Goal: Task Accomplishment & Management: Use online tool/utility

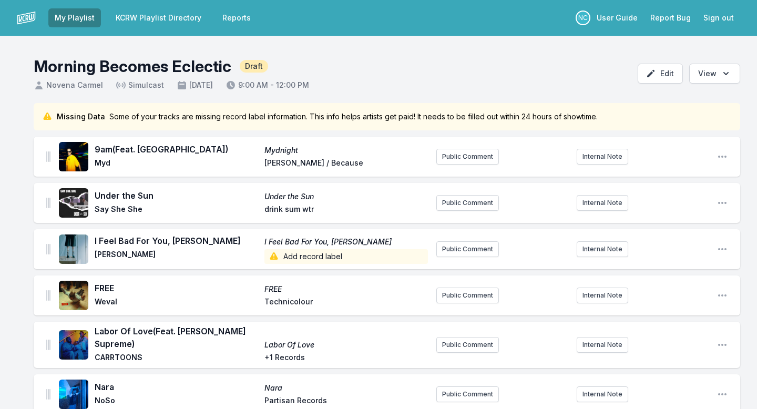
scroll to position [321, 0]
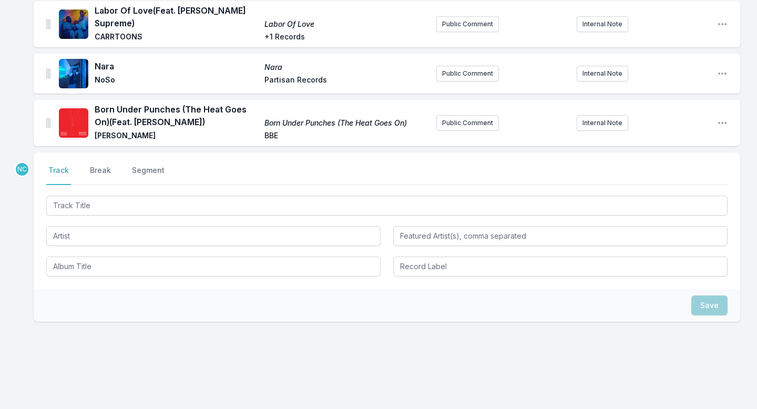
click at [254, 199] on input "Track Title" at bounding box center [386, 206] width 681 height 20
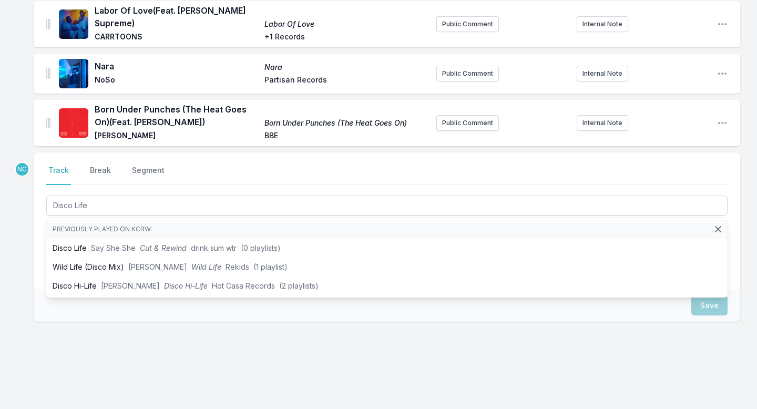
type input "Disco Life"
click at [24, 256] on div "Missing Data Some of your tracks are missing record label information. This inf…" at bounding box center [378, 102] width 757 height 640
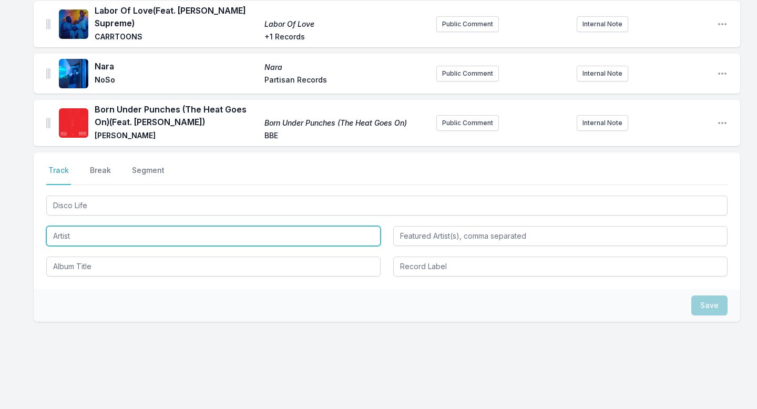
click at [73, 230] on input "Artist" at bounding box center [213, 236] width 334 height 20
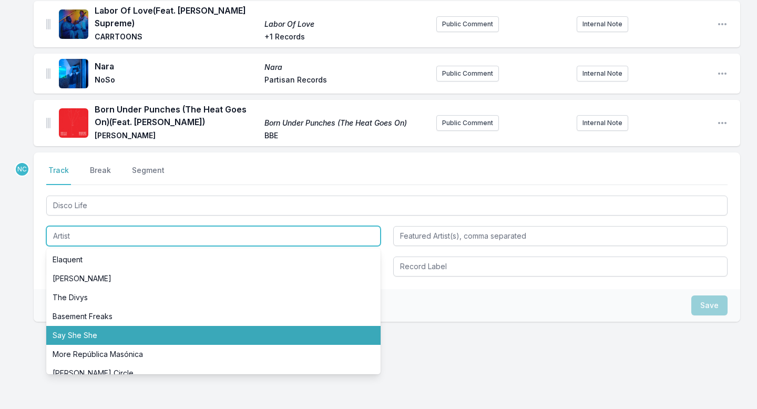
click at [76, 326] on li "Say She She" at bounding box center [213, 335] width 334 height 19
type input "Say She She"
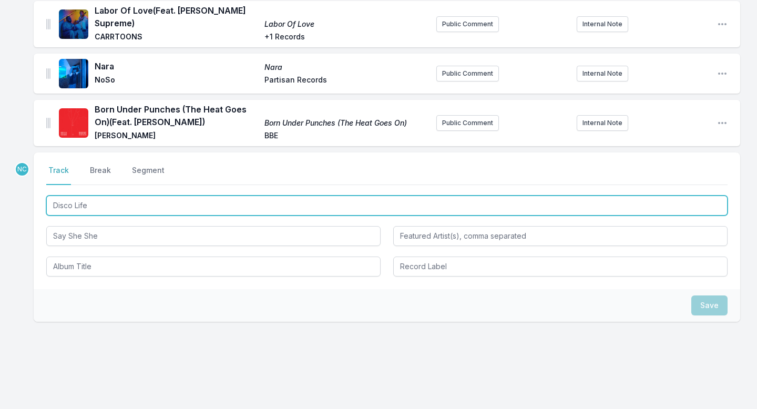
click at [109, 203] on input "Disco Life" at bounding box center [386, 206] width 681 height 20
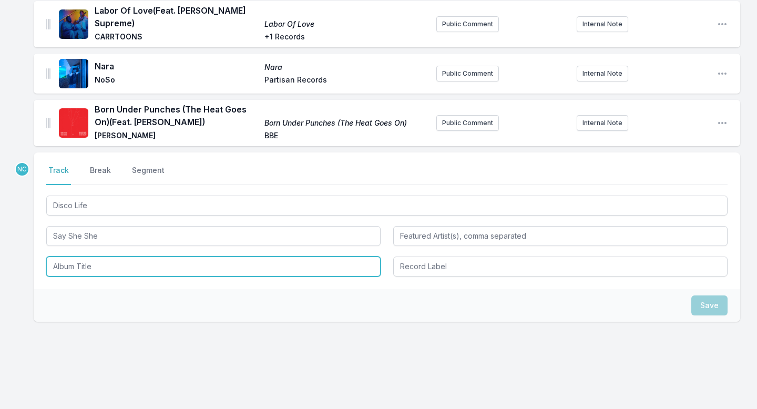
click at [99, 270] on input "Album Title" at bounding box center [213, 267] width 334 height 20
paste input "Disco Life"
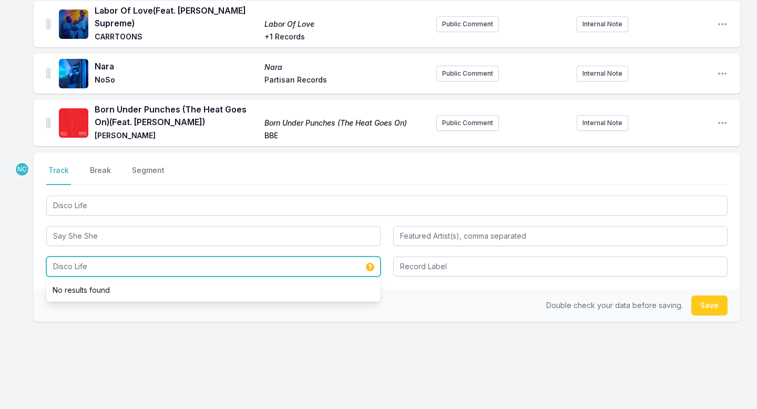
type input "Disco Life"
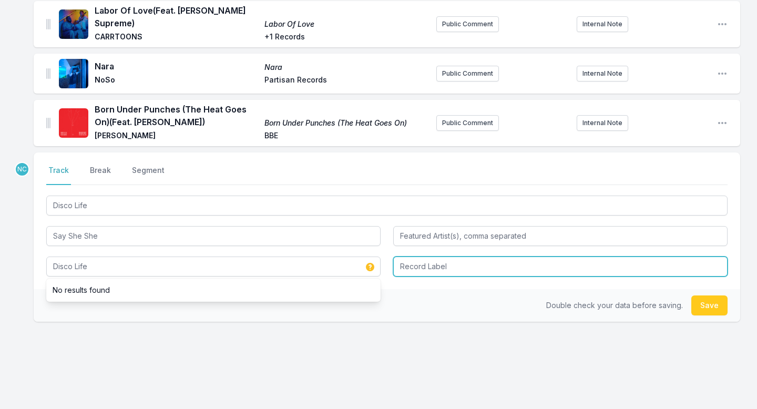
click at [446, 267] on input "Record Label" at bounding box center [560, 267] width 334 height 20
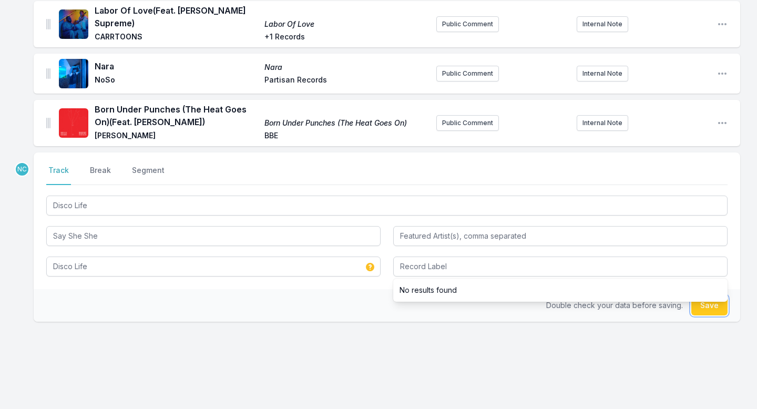
click at [717, 305] on button "Save" at bounding box center [709, 305] width 36 height 20
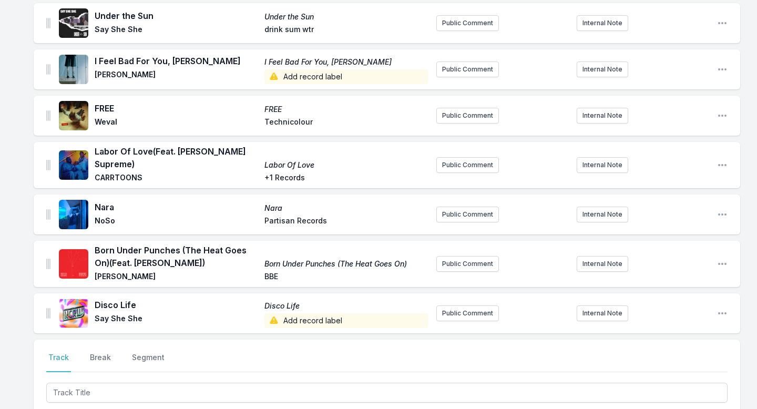
scroll to position [0, 0]
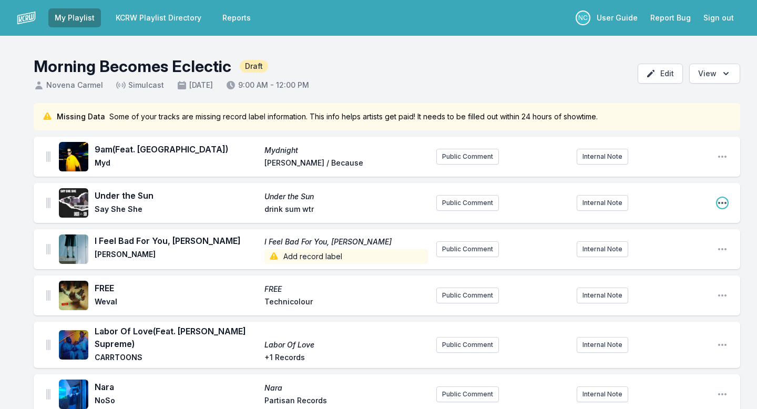
click at [725, 201] on icon "Open playlist item options" at bounding box center [722, 203] width 11 height 11
click at [673, 243] on button "Delete Entry" at bounding box center [669, 242] width 118 height 19
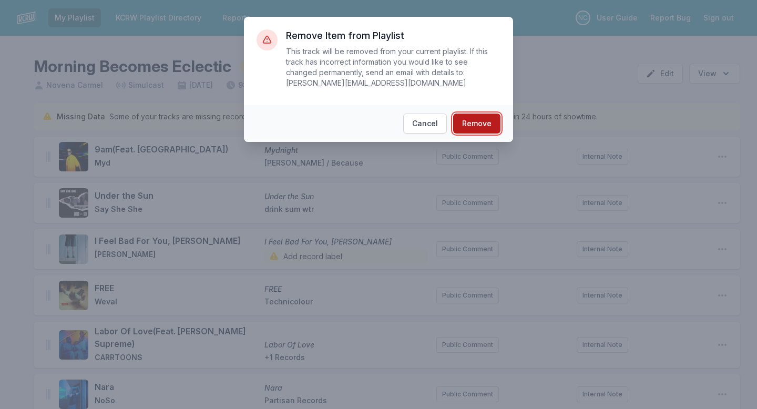
click at [477, 125] on button "Remove" at bounding box center [476, 124] width 47 height 20
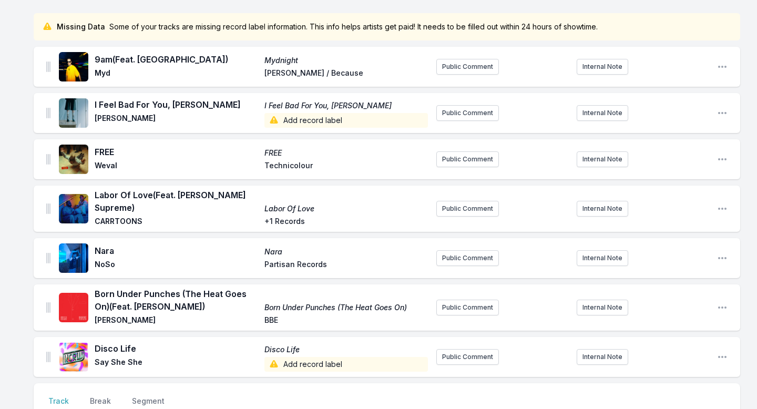
scroll to position [267, 0]
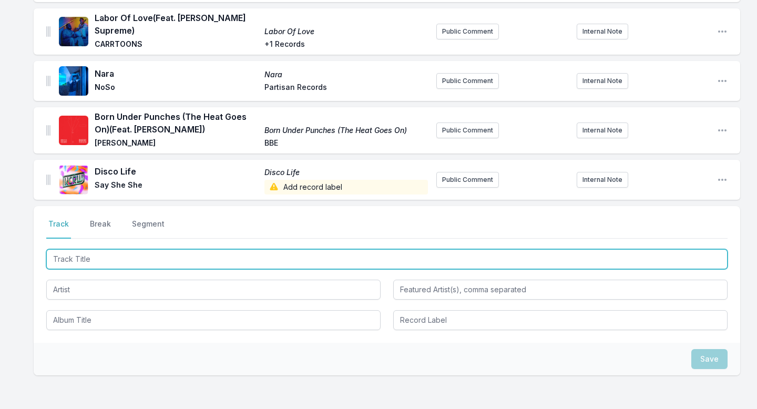
click at [227, 259] on input "Track Title" at bounding box center [386, 259] width 681 height 20
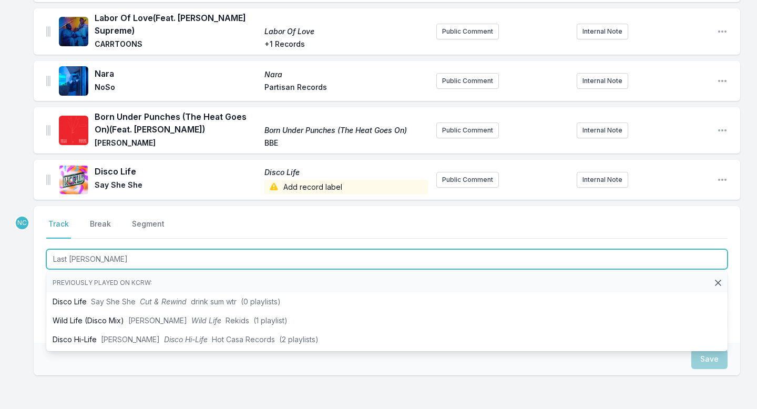
type input "Last Time"
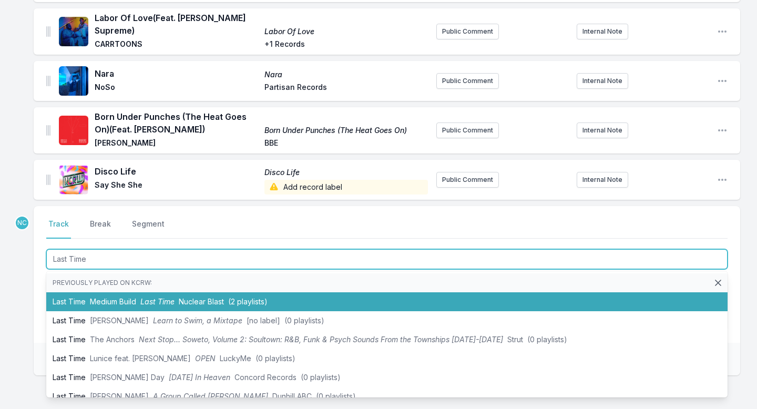
click at [213, 303] on li "Last Time Medium Build Last Time Nuclear Blast (2 playlists)" at bounding box center [386, 301] width 681 height 19
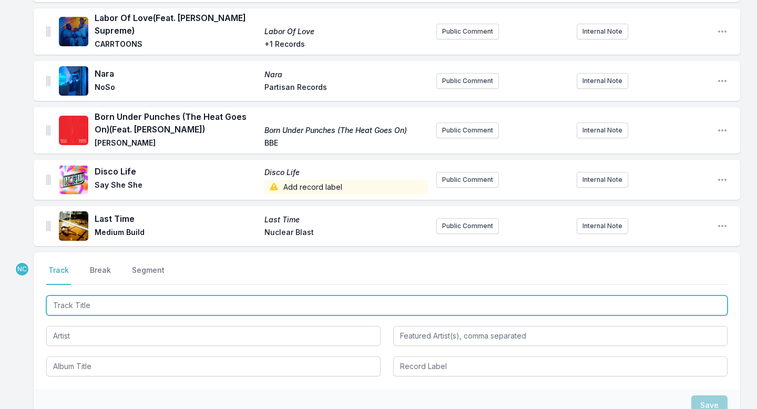
scroll to position [313, 0]
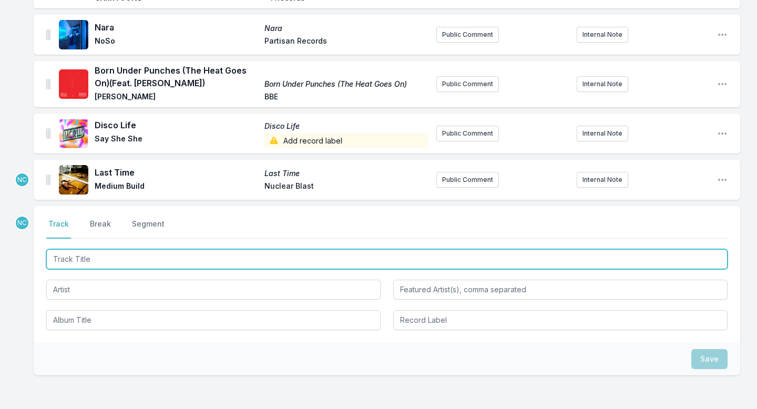
click at [194, 252] on input "Track Title" at bounding box center [386, 259] width 681 height 20
type input "Closer"
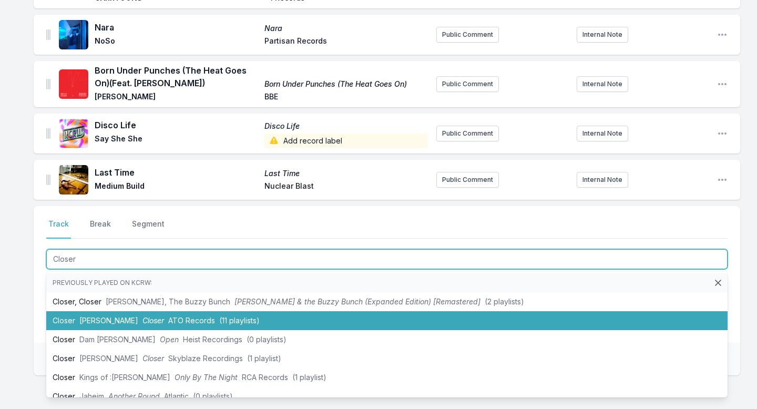
click at [179, 311] on li "Closer [PERSON_NAME] Closer ATO Records (11 playlists)" at bounding box center [386, 320] width 681 height 19
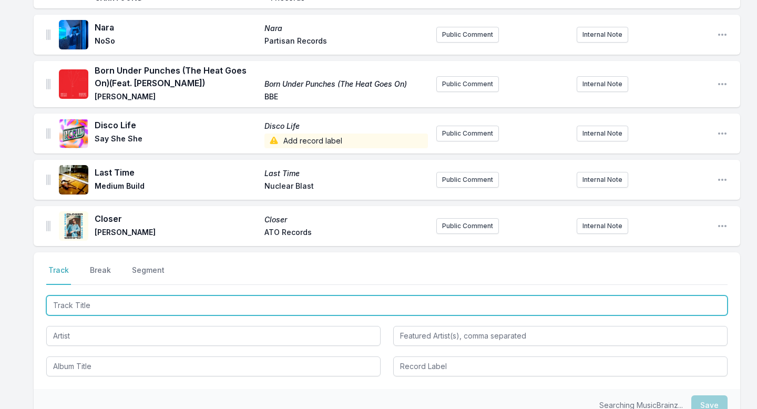
scroll to position [360, 0]
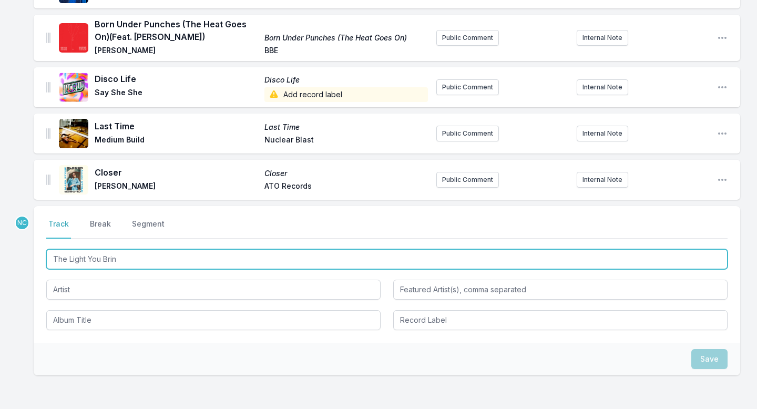
type input "The Light You Bring"
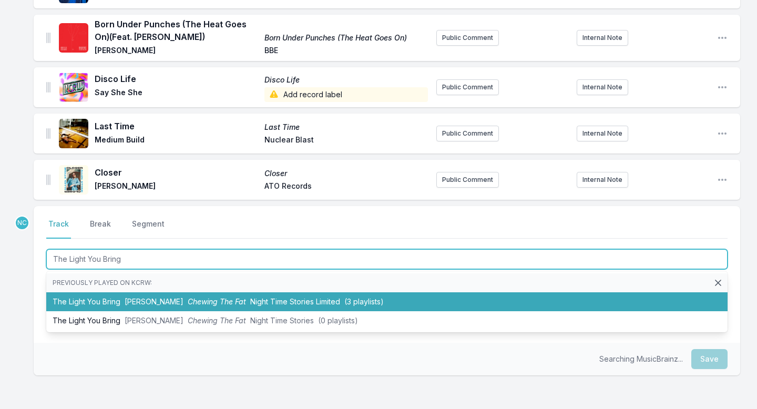
click at [278, 292] on li "The Light You Bring [PERSON_NAME] Chewing The Fat Night Time Stories Limited (3…" at bounding box center [386, 301] width 681 height 19
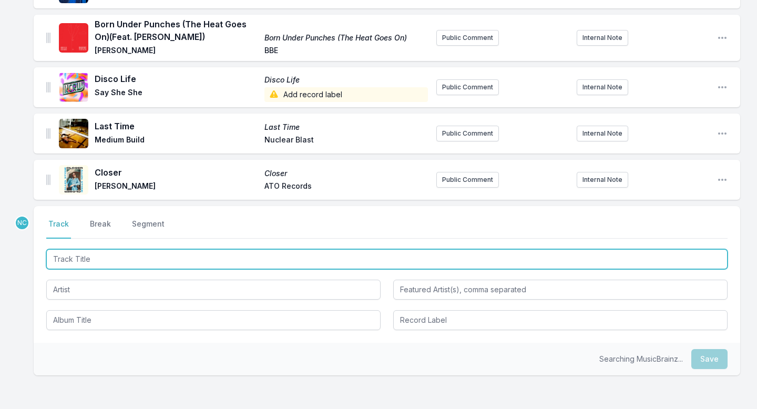
scroll to position [406, 0]
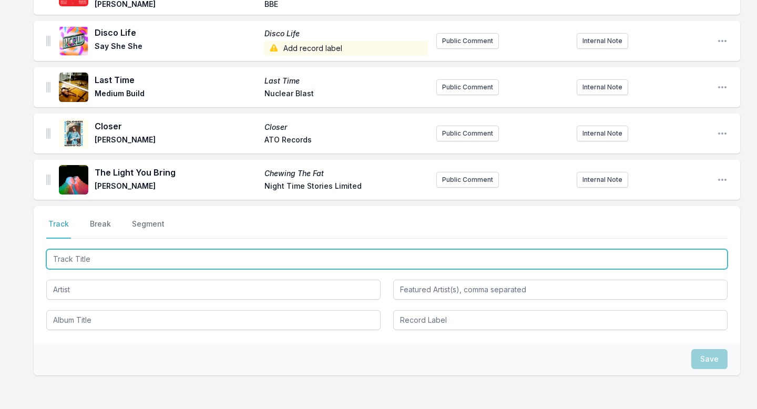
click at [268, 249] on input "Track Title" at bounding box center [386, 259] width 681 height 20
type input "[MEDICAL_DATA]"
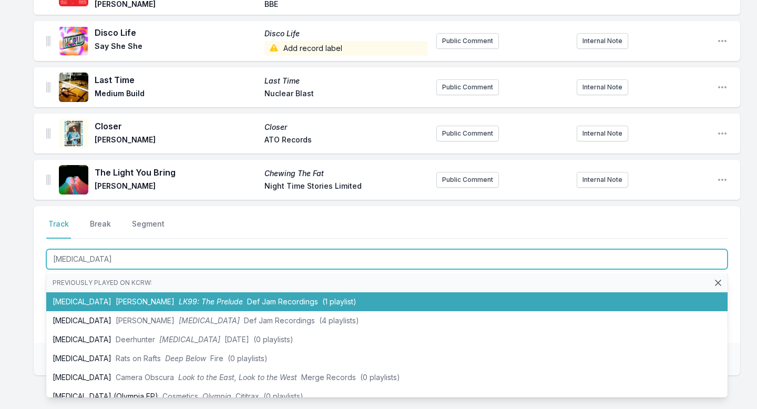
click at [270, 292] on li "[MEDICAL_DATA] [PERSON_NAME] LK99: The Prelude Def Jam Recordings (1 playlist)" at bounding box center [386, 301] width 681 height 19
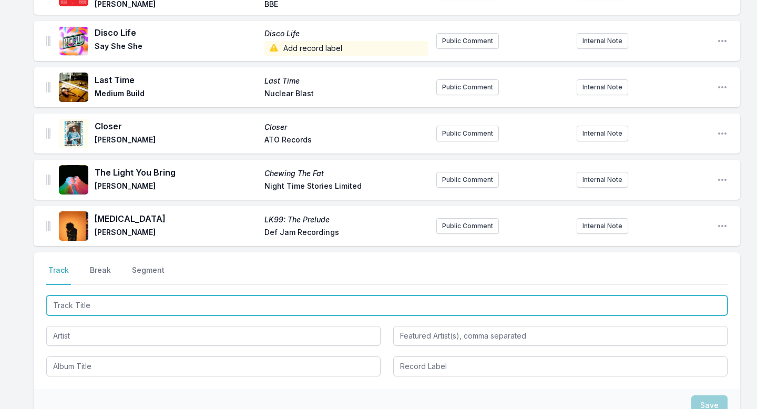
scroll to position [452, 0]
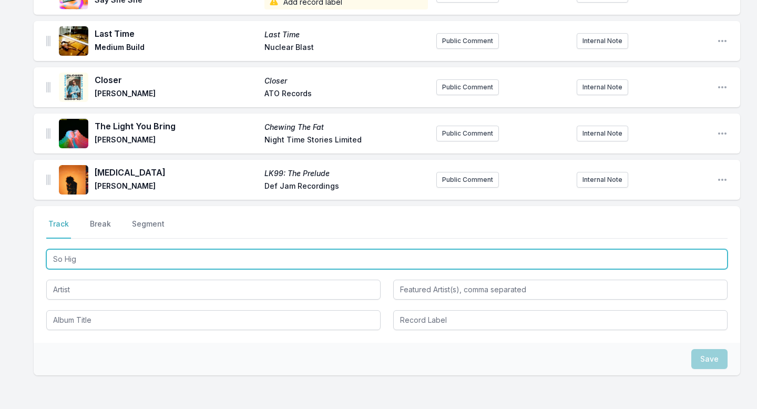
type input "So High"
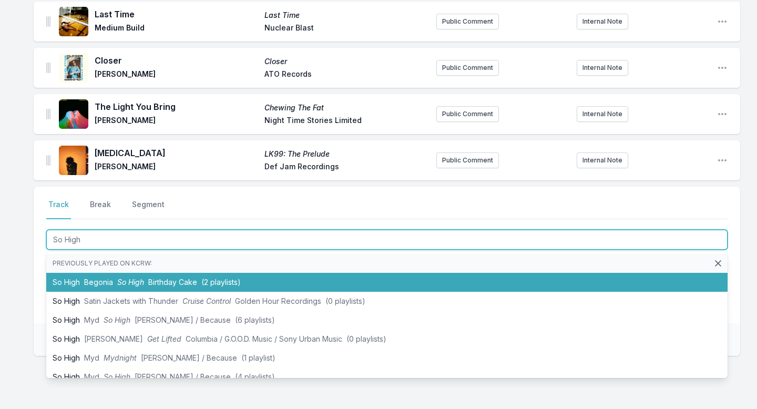
click at [267, 277] on li "So High Begonia So High Birthday Cake (2 playlists)" at bounding box center [386, 282] width 681 height 19
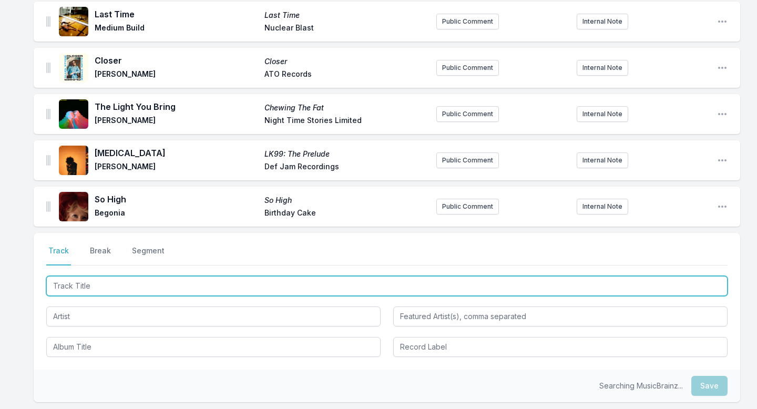
scroll to position [518, 0]
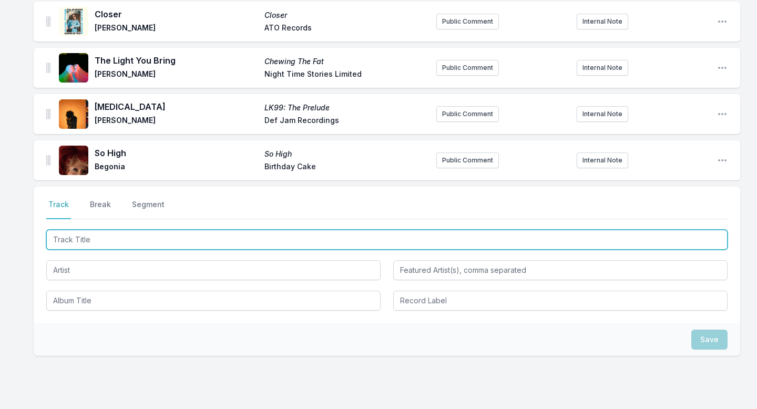
click at [267, 237] on input "Track Title" at bounding box center [386, 240] width 681 height 20
type input "Always the Horse"
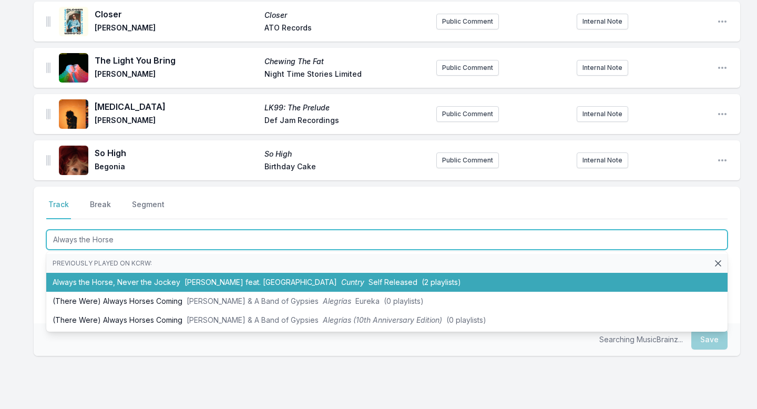
click at [251, 273] on li "Always the Horse, Never the Jockey [PERSON_NAME] feat. Iwewe Cuntry Self Releas…" at bounding box center [386, 282] width 681 height 19
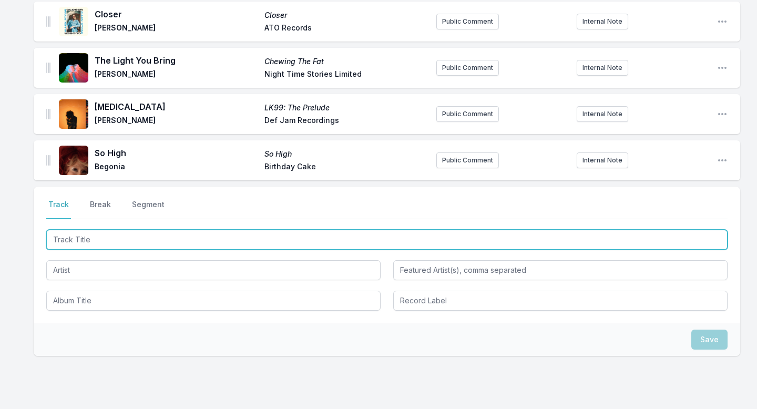
scroll to position [564, 0]
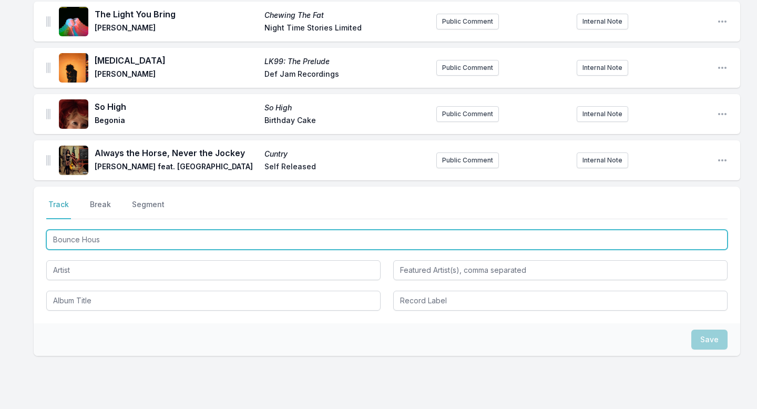
type input "Bounce House"
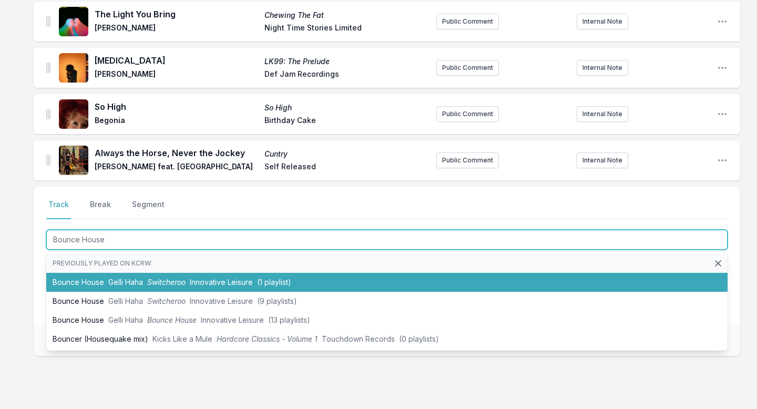
click at [230, 278] on span "Innovative Leisure" at bounding box center [221, 282] width 63 height 9
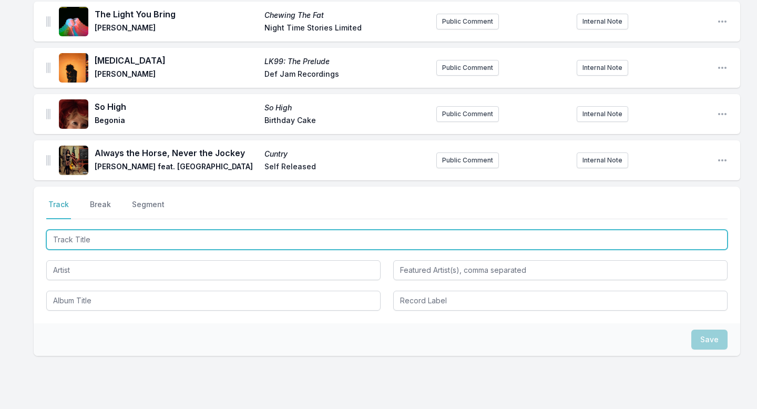
scroll to position [610, 0]
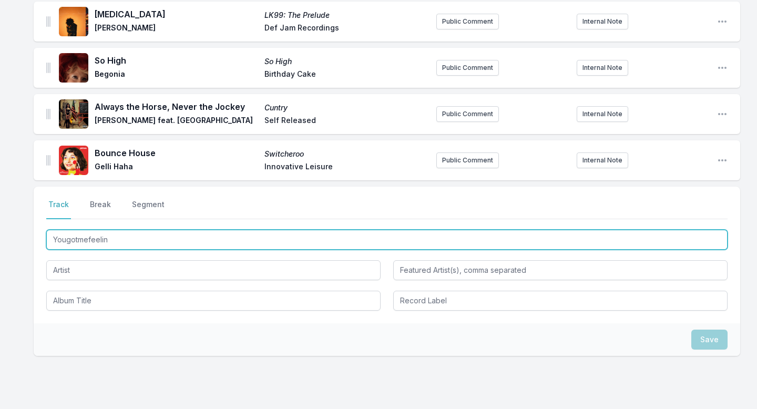
type input "Yougotmefeeling"
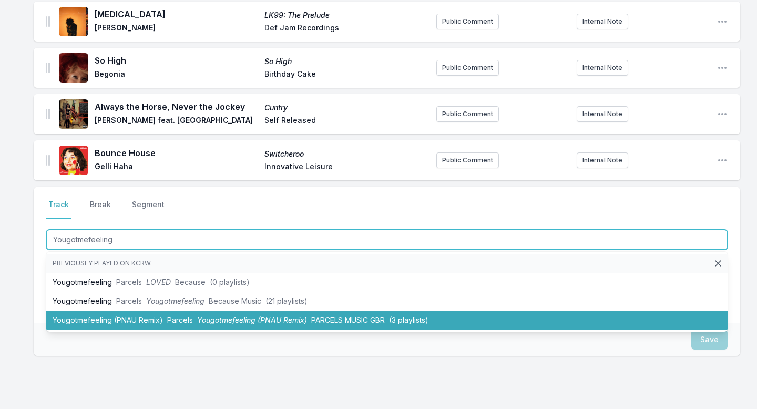
click at [215, 315] on span "Yougotmefeeling (PNAU Remix)" at bounding box center [252, 319] width 110 height 9
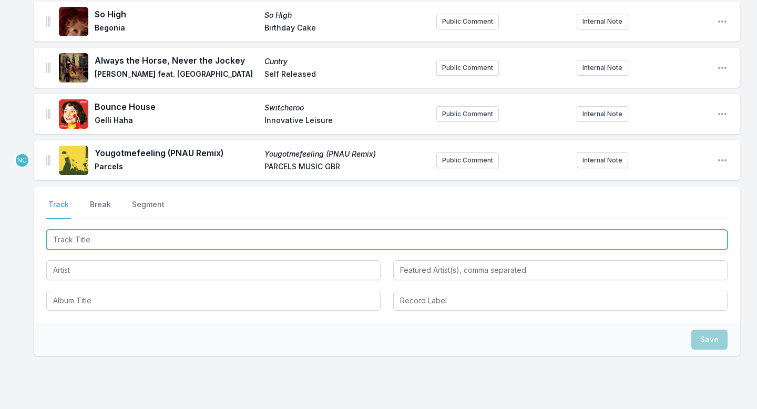
click at [231, 231] on input "Track Title" at bounding box center [386, 240] width 681 height 20
type input "[PERSON_NAME]"
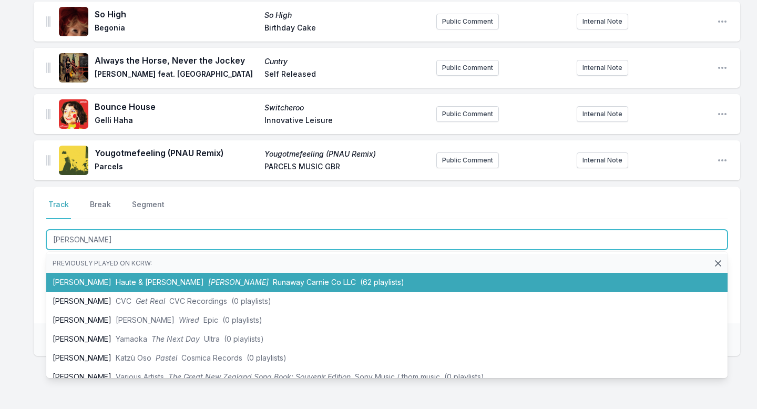
click at [273, 278] on span "Runaway Carnie Co LLC" at bounding box center [314, 282] width 83 height 9
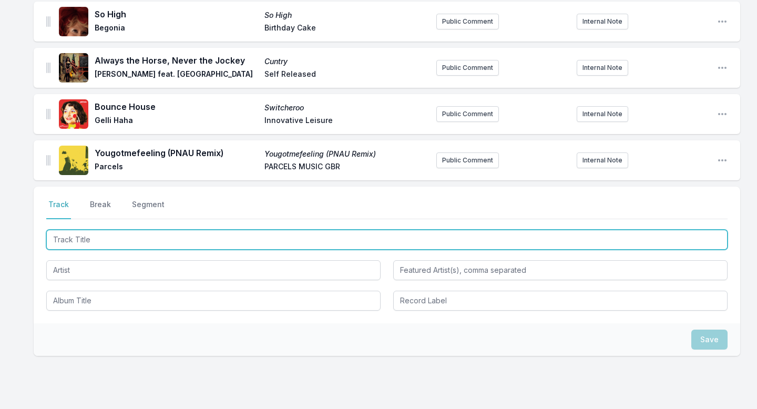
scroll to position [703, 0]
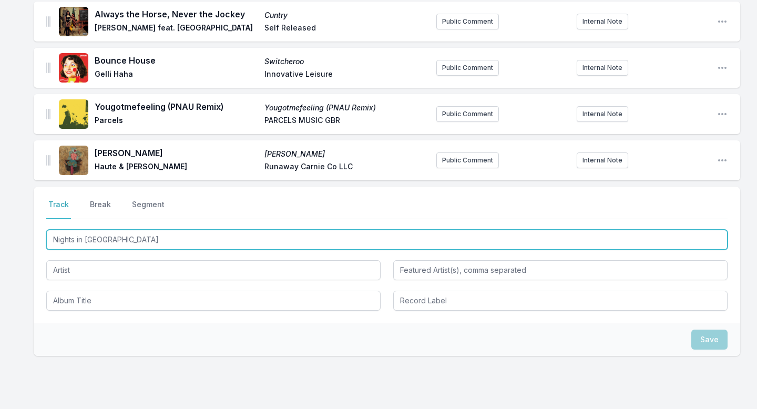
type input "Nights in [GEOGRAPHIC_DATA]"
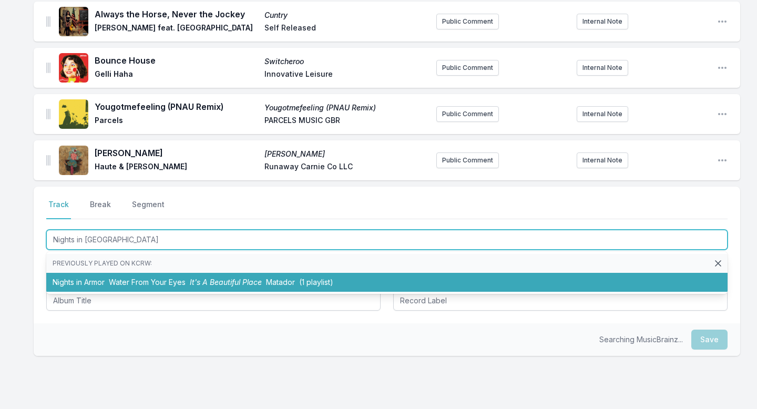
click at [211, 278] on span "It's A Beautiful Place" at bounding box center [226, 282] width 72 height 9
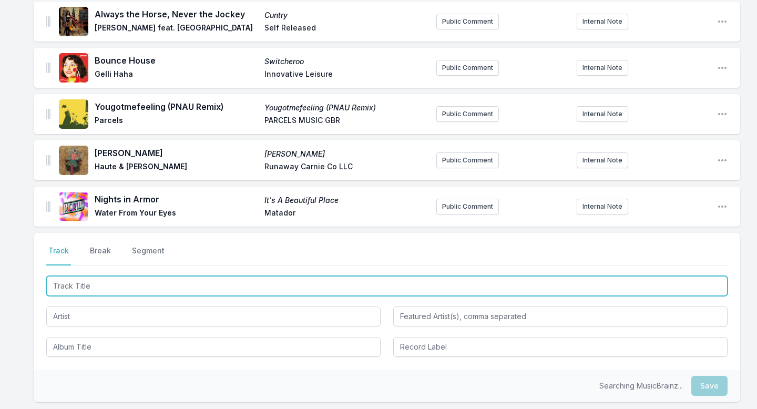
scroll to position [749, 0]
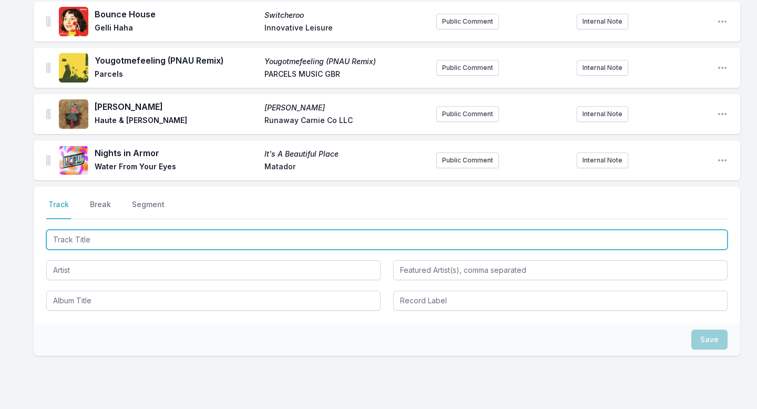
click at [212, 236] on input "Track Title" at bounding box center [386, 240] width 681 height 20
type input "Like it Is"
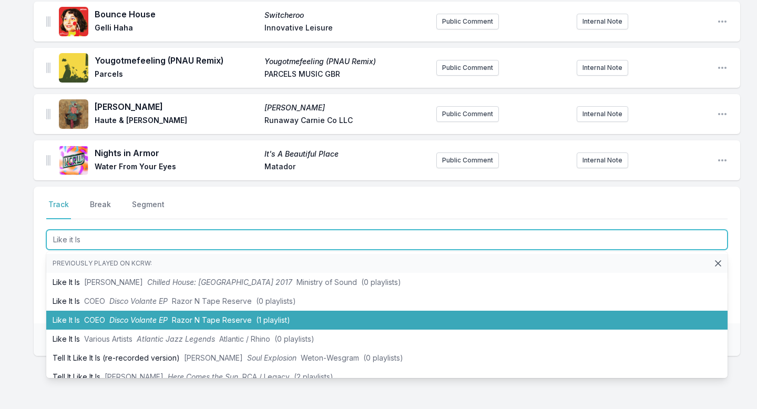
click at [186, 311] on li "Like It Is COEO Disco Volante EP Razor N Tape Reserve (1 playlist)" at bounding box center [386, 320] width 681 height 19
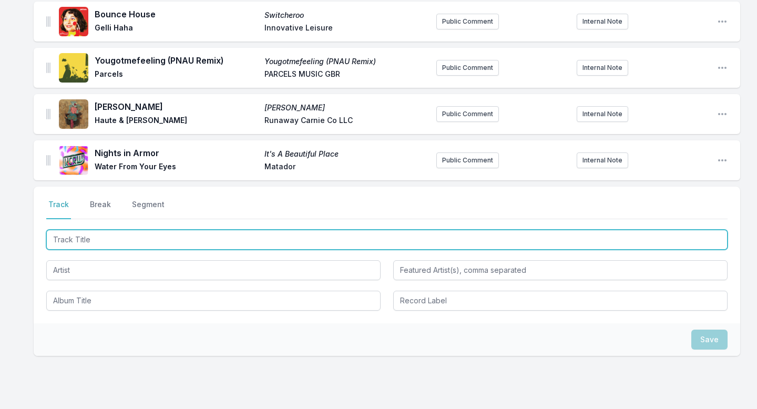
scroll to position [796, 0]
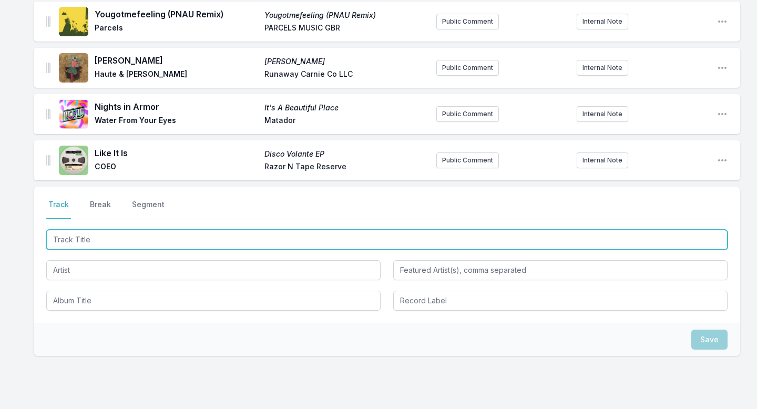
click at [193, 235] on input "Track Title" at bounding box center [386, 240] width 681 height 20
type input "What a Strange Time To Be Alive"
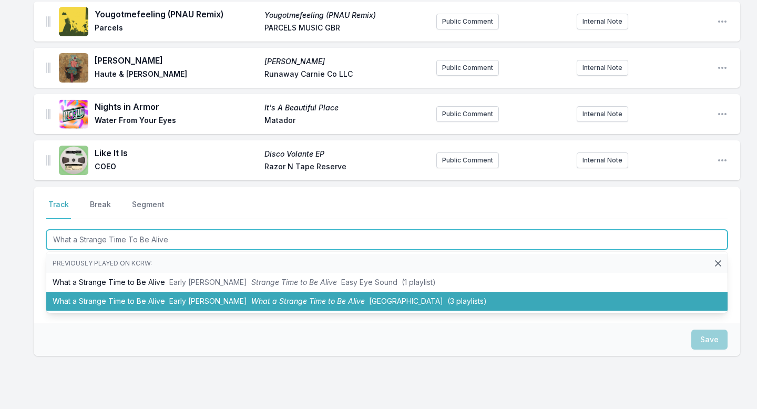
click at [185, 297] on span "Early [PERSON_NAME]" at bounding box center [208, 301] width 78 height 9
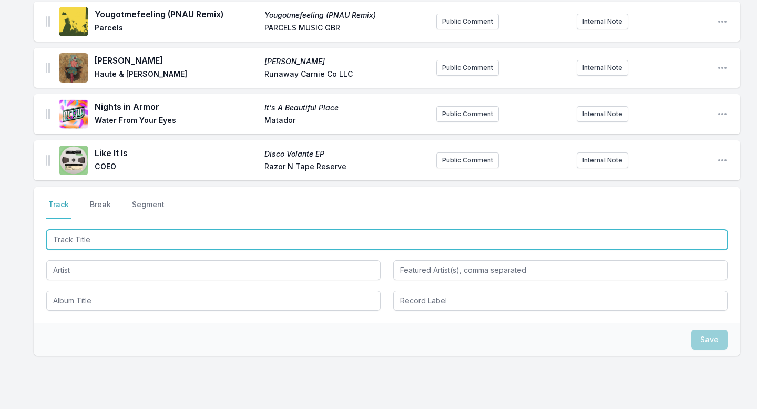
scroll to position [842, 0]
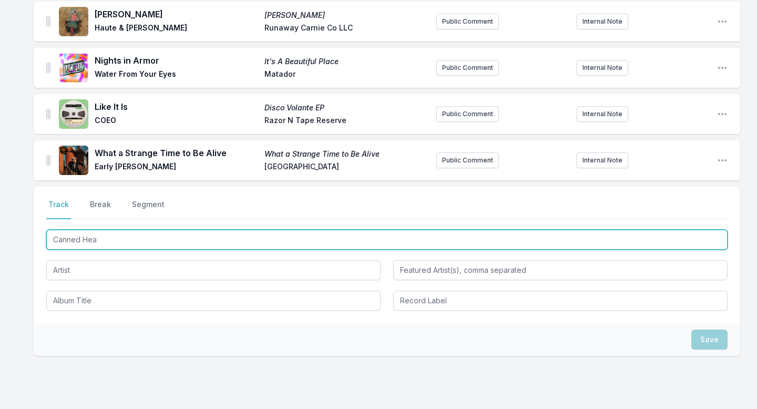
type input "Canned Heat"
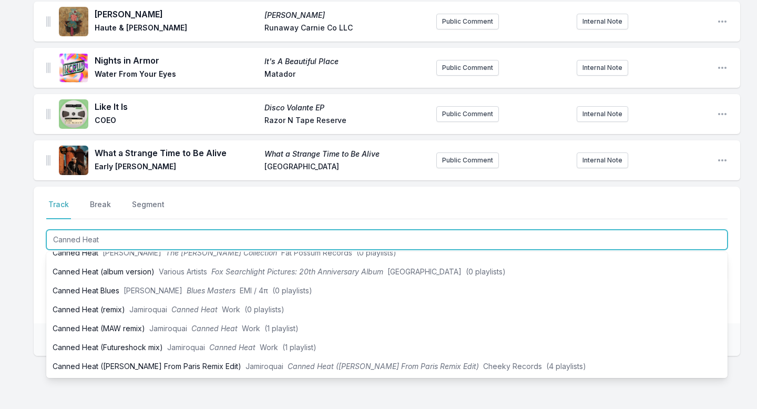
scroll to position [105, 0]
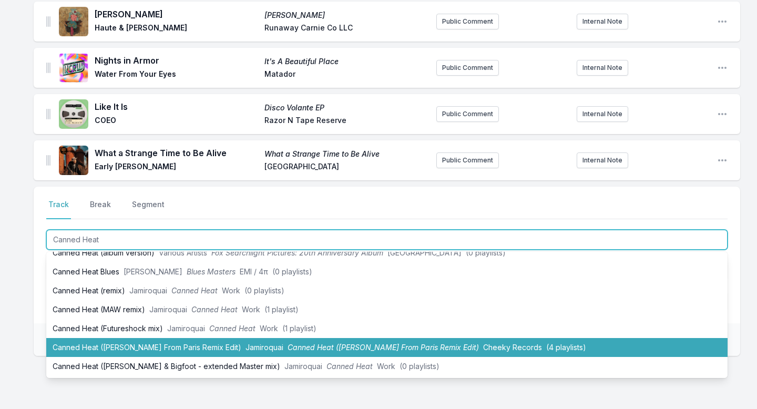
click at [163, 340] on li "Canned Heat ([PERSON_NAME] From Paris Remix Edit) Jamiroquai Canned Heat ([PERS…" at bounding box center [386, 347] width 681 height 19
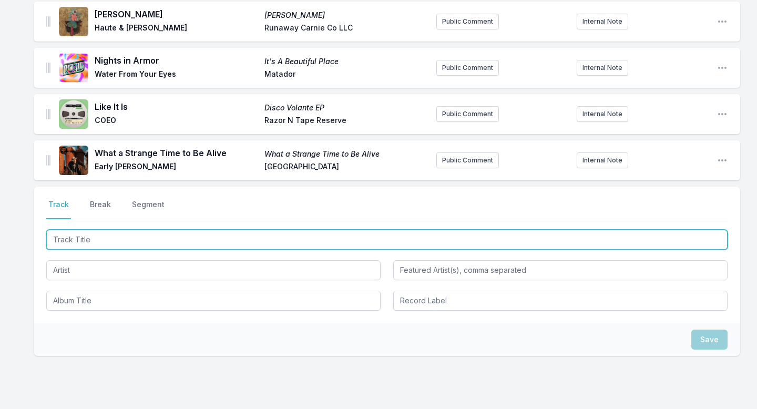
scroll to position [894, 0]
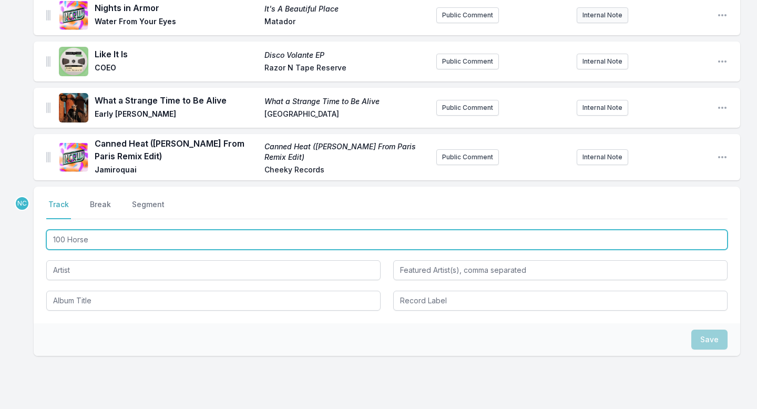
type input "100 Horses"
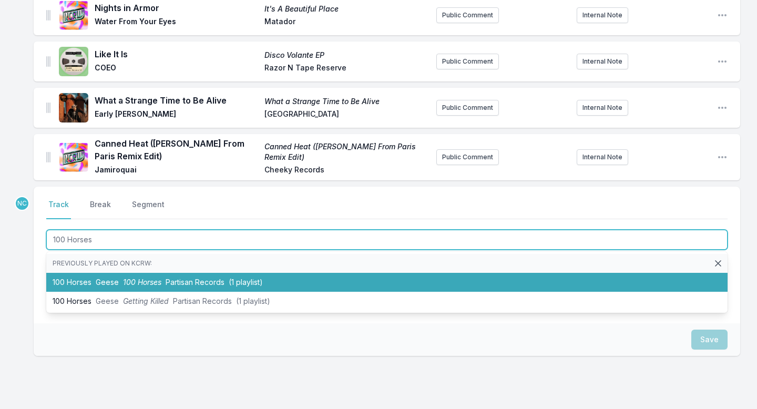
click at [359, 273] on li "100 Horses Geese 100 Horses Partisan Records (1 playlist)" at bounding box center [386, 282] width 681 height 19
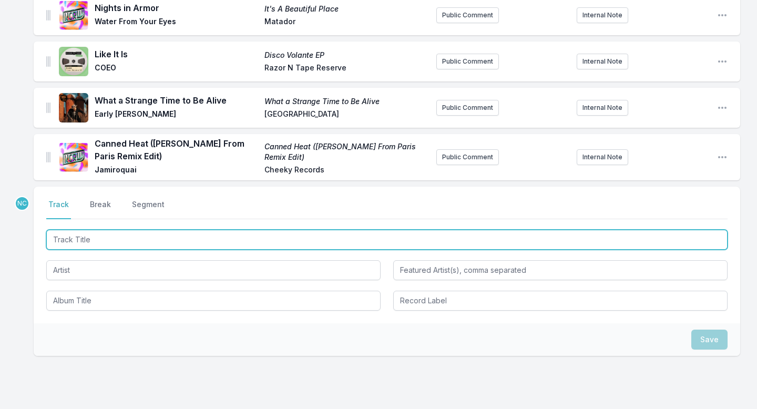
scroll to position [941, 0]
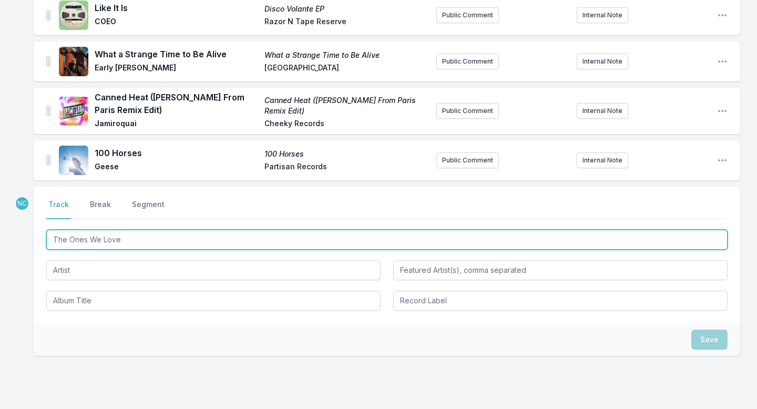
type input "The Ones We Loved"
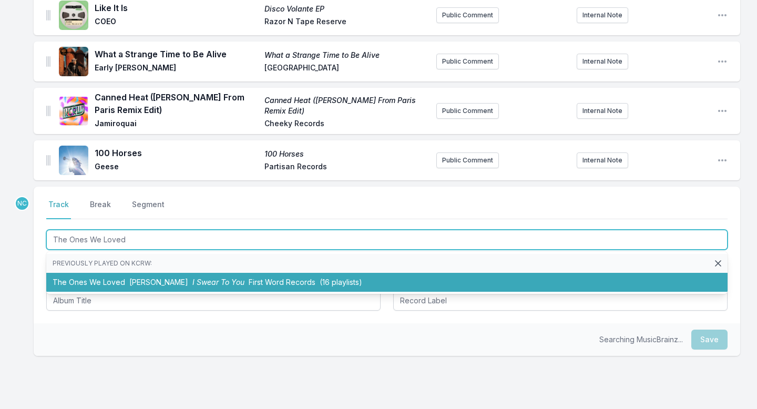
click at [308, 273] on li "The Ones We Loved [PERSON_NAME] I Swear To You First Word Records (16 playlists)" at bounding box center [386, 282] width 681 height 19
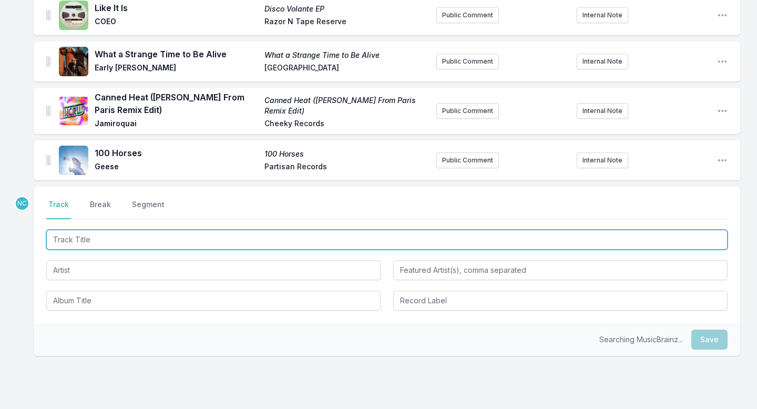
scroll to position [987, 0]
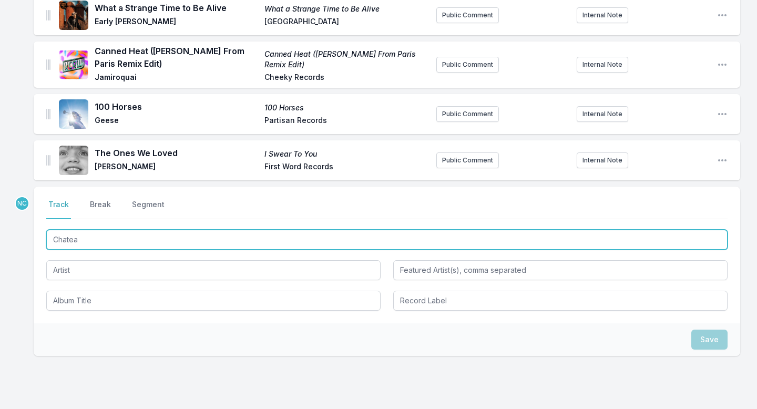
type input "Chateau"
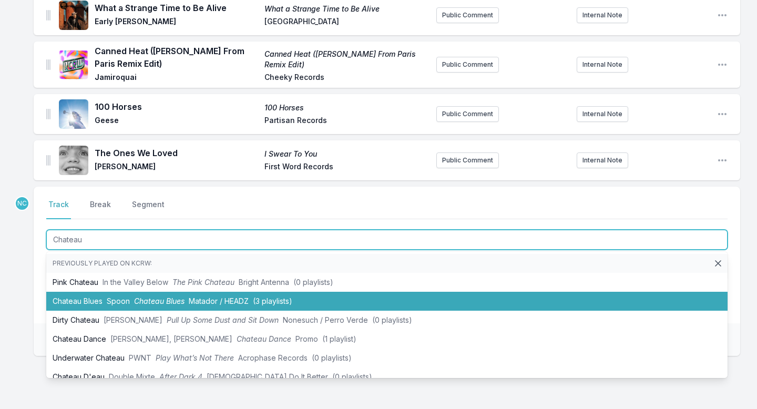
click at [208, 297] on span "Matador / HEADZ" at bounding box center [219, 301] width 60 height 9
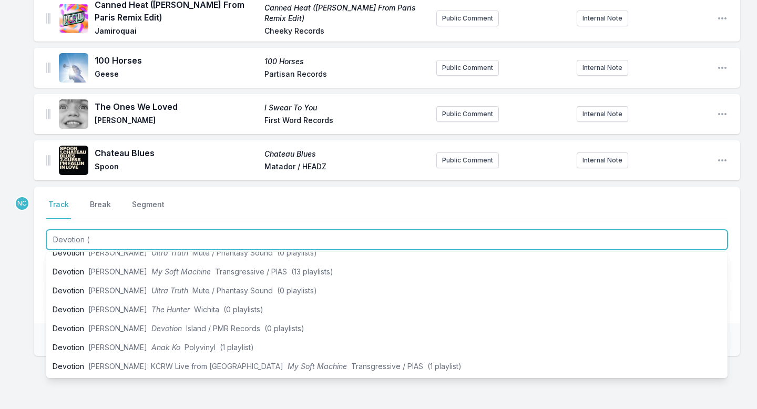
scroll to position [0, 0]
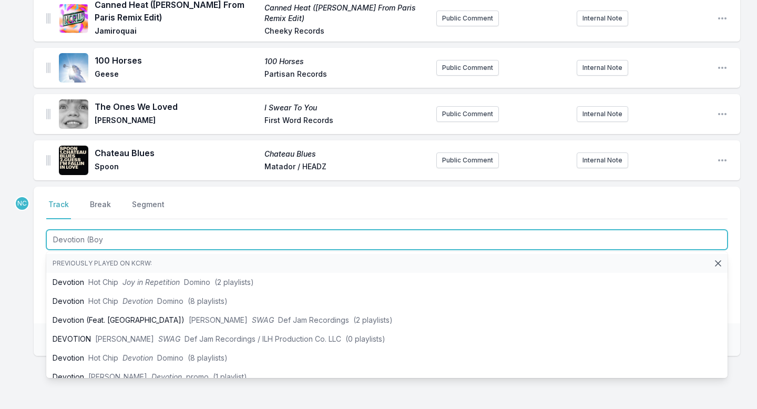
type input "Devotion (Boys"
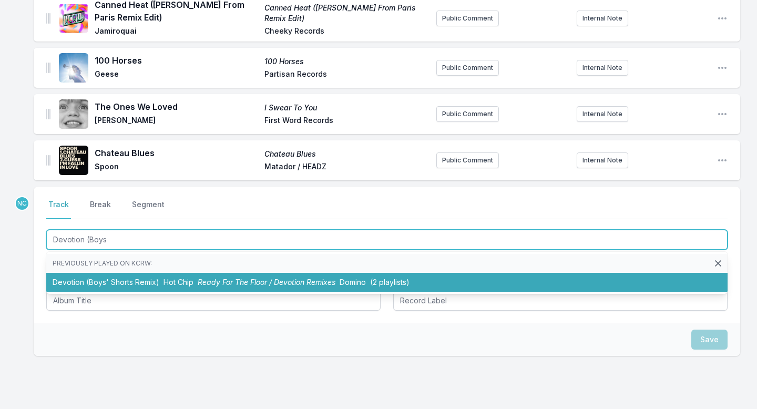
click at [252, 278] on span "Ready For The Floor / Devotion Remixes" at bounding box center [267, 282] width 138 height 9
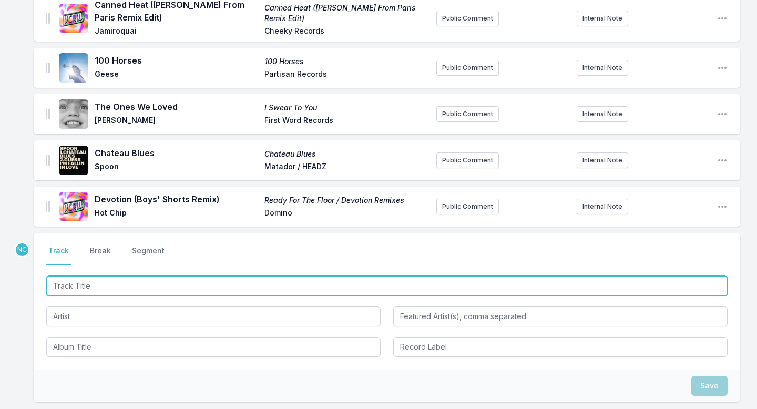
scroll to position [1079, 0]
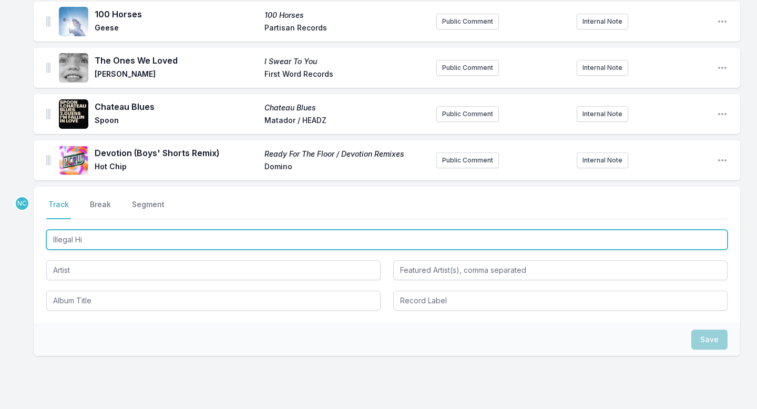
type input "Illegal Hit"
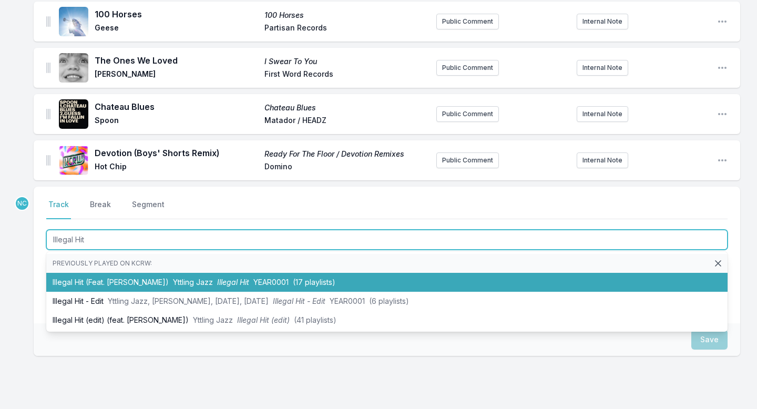
click at [217, 278] on span "Illegal Hit" at bounding box center [233, 282] width 32 height 9
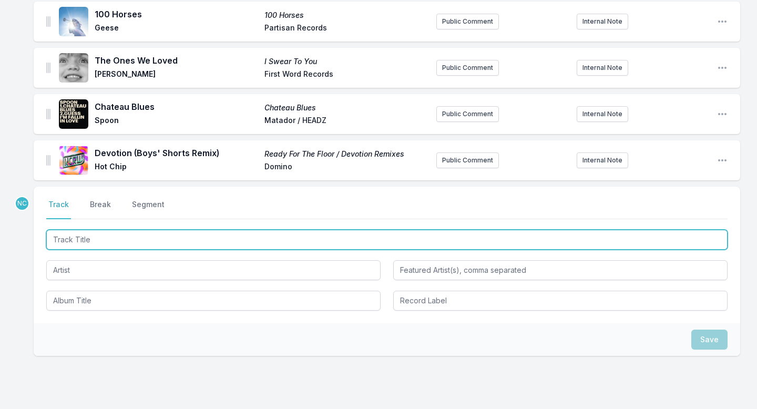
scroll to position [1126, 0]
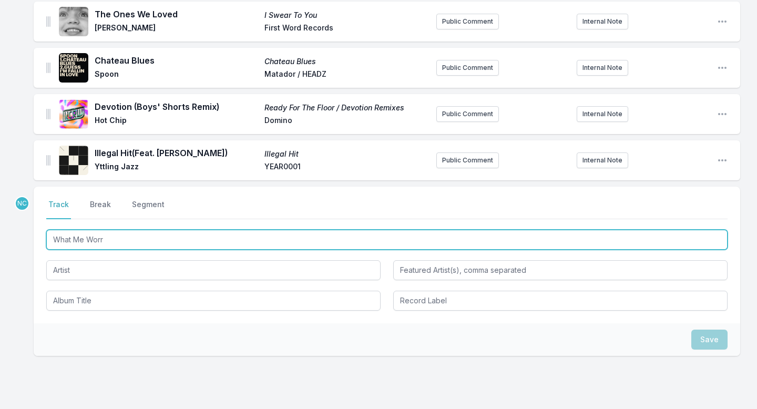
type input "What Me Worry"
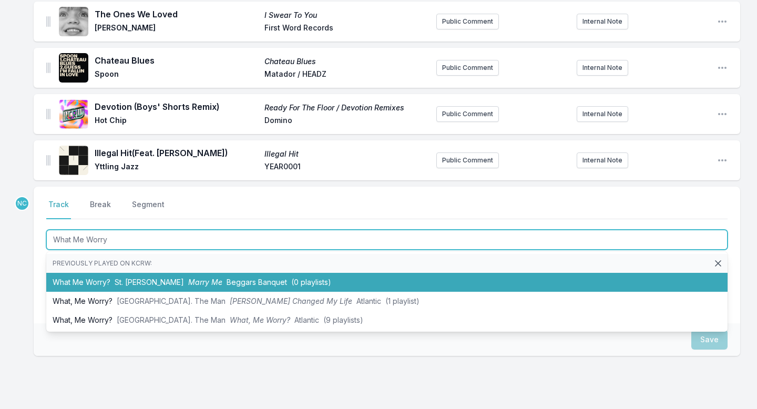
click at [336, 274] on li "What Me Worry? St. [PERSON_NAME] Me Beggars Banquet (0 playlists)" at bounding box center [386, 282] width 681 height 19
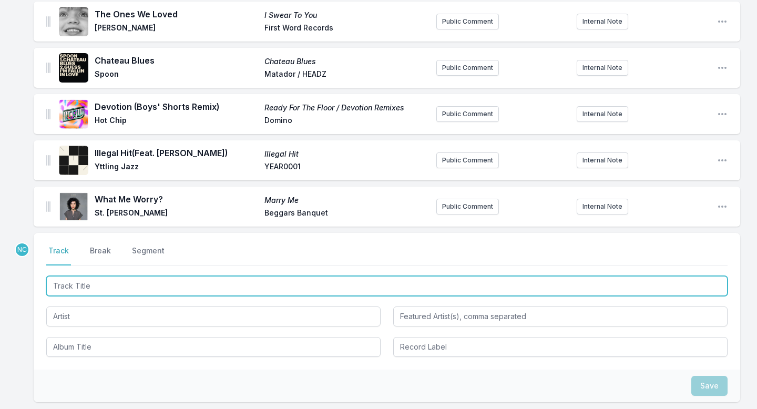
scroll to position [1172, 0]
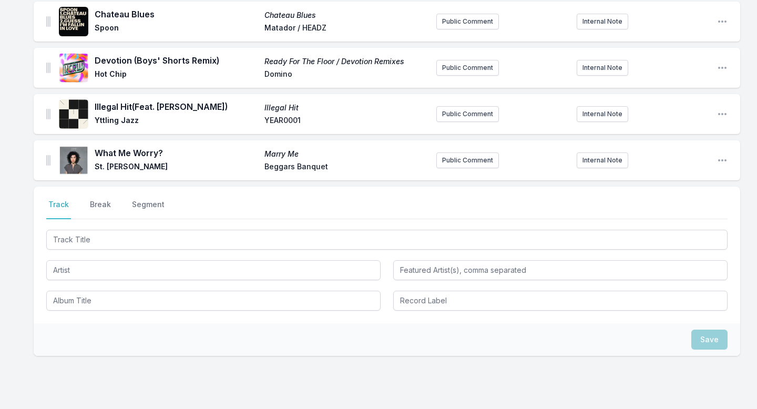
click at [45, 151] on div "What Me Worry? Marry Me St. [PERSON_NAME] Banquet Public Comment Internal Note …" at bounding box center [387, 160] width 707 height 40
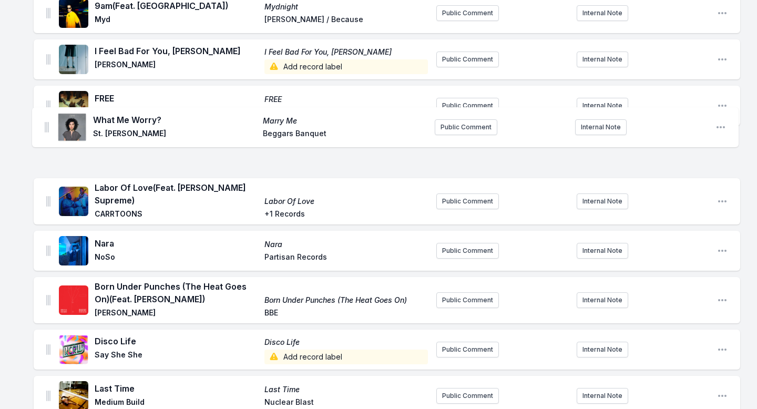
scroll to position [116, 0]
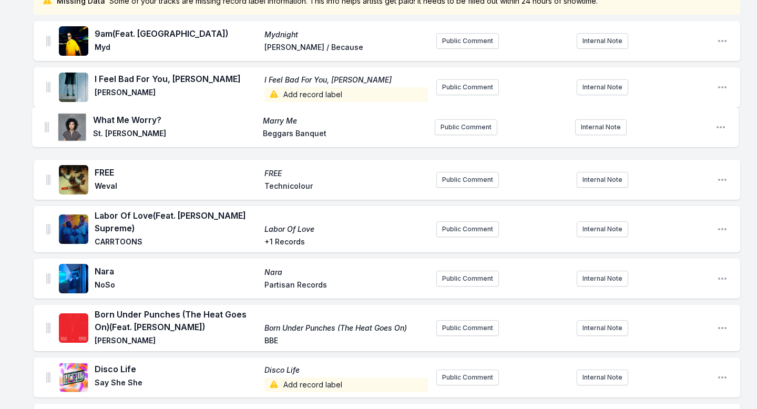
drag, startPoint x: 49, startPoint y: 152, endPoint x: 47, endPoint y: 122, distance: 30.6
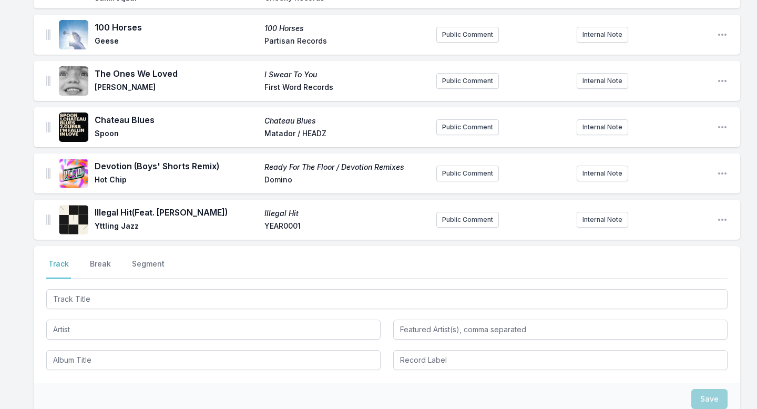
scroll to position [1195, 0]
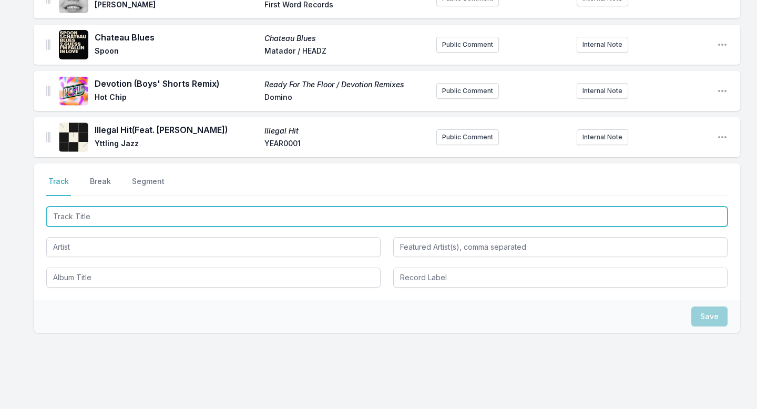
click at [222, 210] on input "Track Title" at bounding box center [386, 217] width 681 height 20
type input "Another Life"
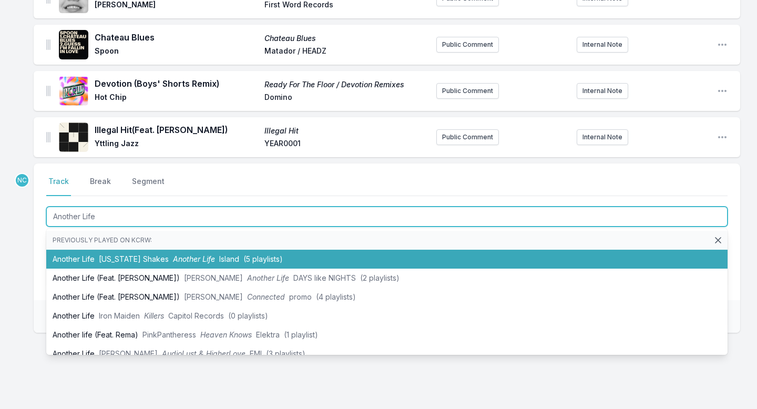
click at [219, 254] on span "Island" at bounding box center [229, 258] width 20 height 9
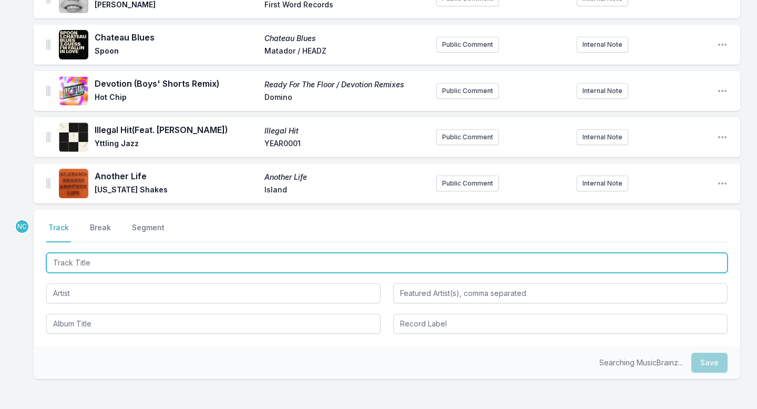
scroll to position [1241, 0]
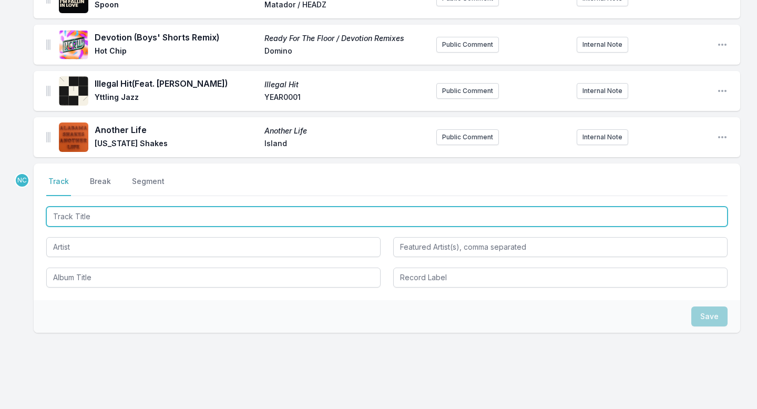
click at [296, 207] on input "Track Title" at bounding box center [386, 217] width 681 height 20
type input "Found A Light"
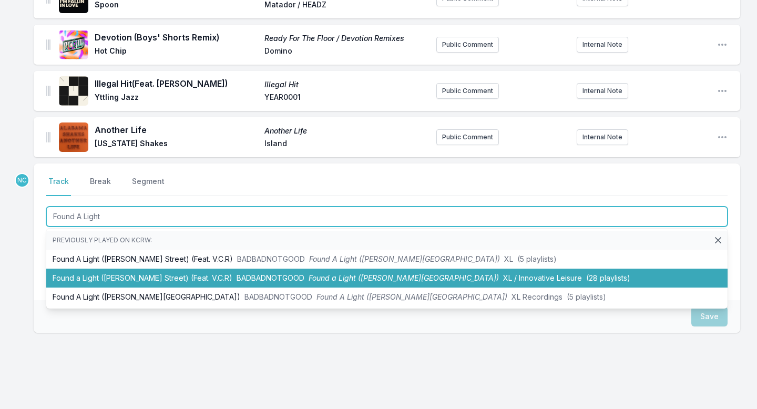
click at [309, 273] on span "Found a Light ([PERSON_NAME][GEOGRAPHIC_DATA])" at bounding box center [404, 277] width 190 height 9
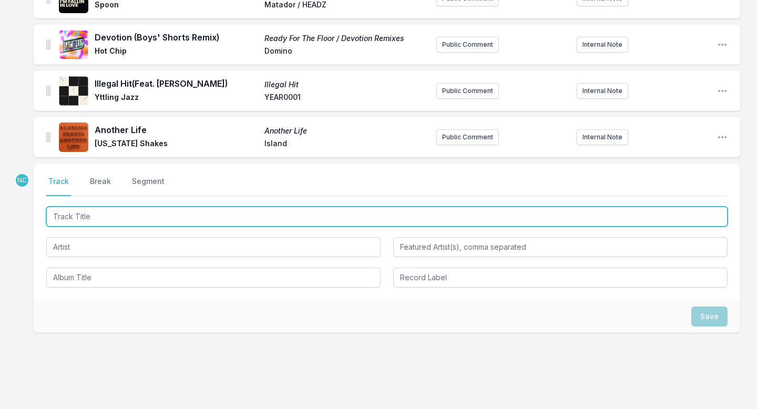
scroll to position [1294, 0]
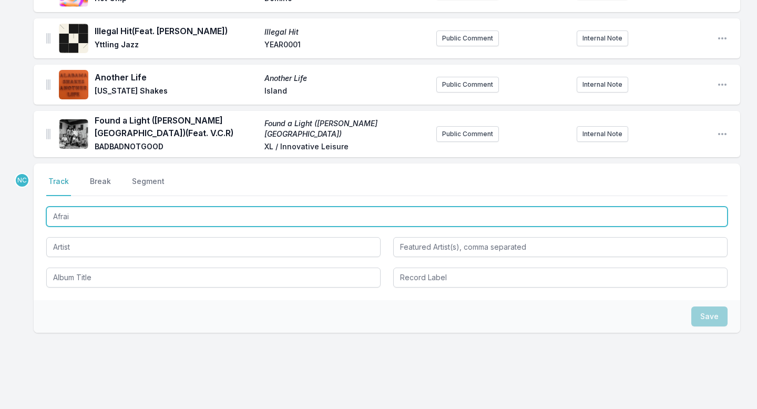
type input "Afraid"
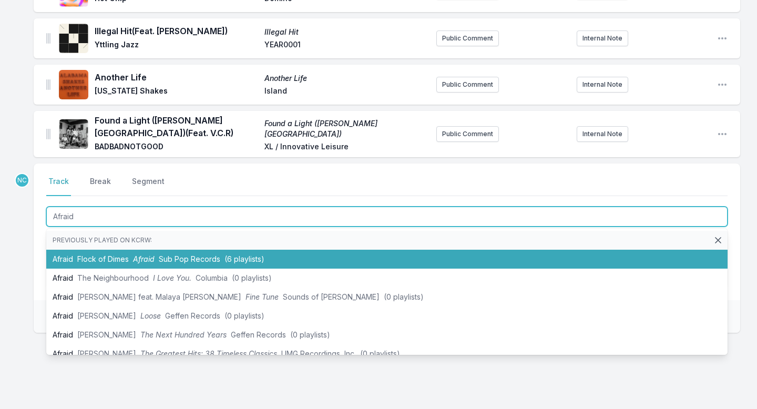
click at [312, 250] on li "Afraid Flock of Dimes Afraid Sub Pop Records (6 playlists)" at bounding box center [386, 259] width 681 height 19
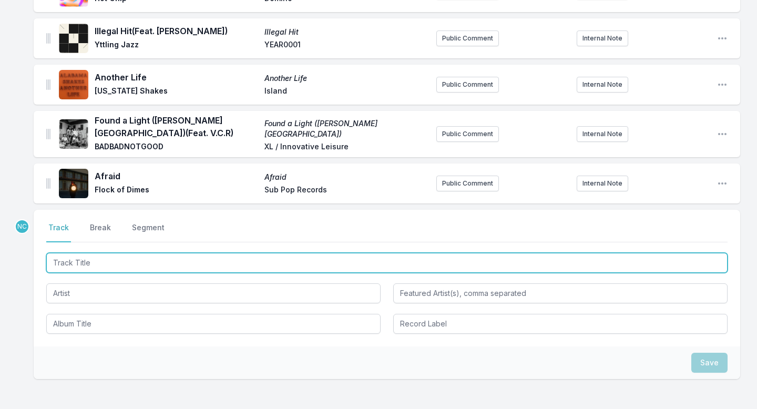
scroll to position [1340, 0]
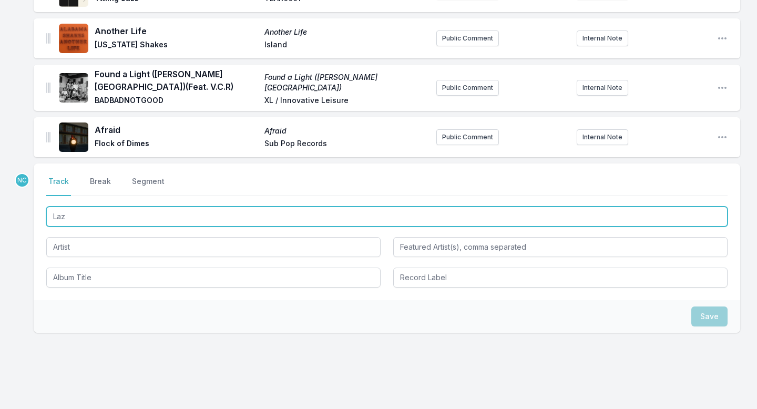
type input "Lazy"
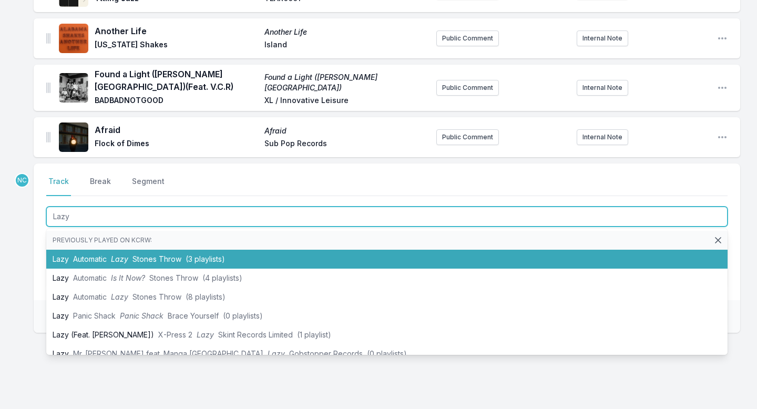
click at [225, 250] on li "Lazy Automatic Lazy Stones Throw (3 playlists)" at bounding box center [386, 259] width 681 height 19
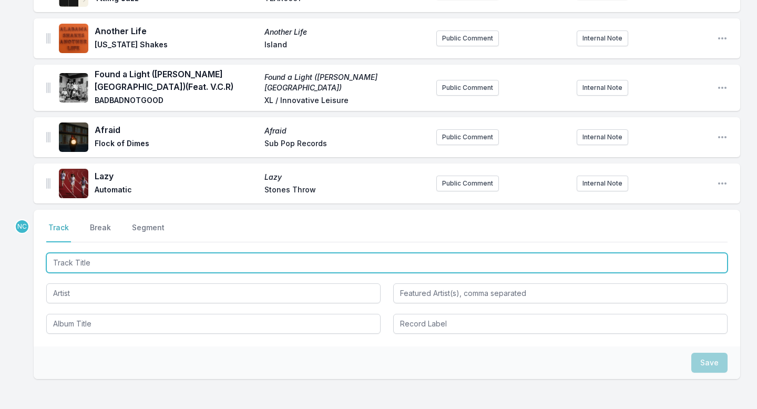
scroll to position [1387, 0]
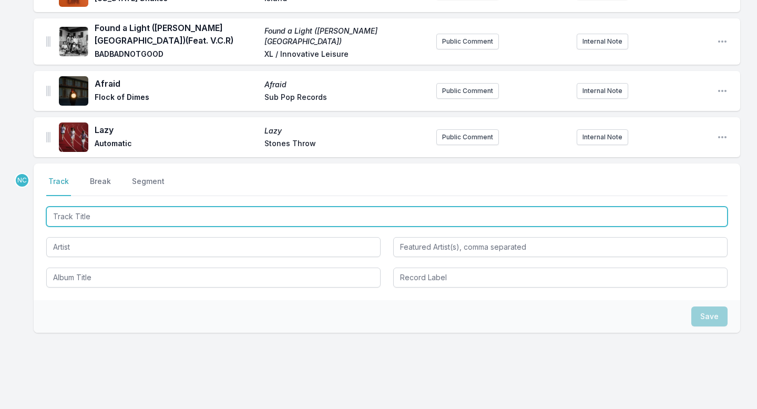
paste input "[DEMOGRAPHIC_DATA] Gave Me Feet for Dancing (Tasty or Not Remix)"
type input "[DEMOGRAPHIC_DATA] Gave Me Feet for Dancing (Tasty or Not Remix)"
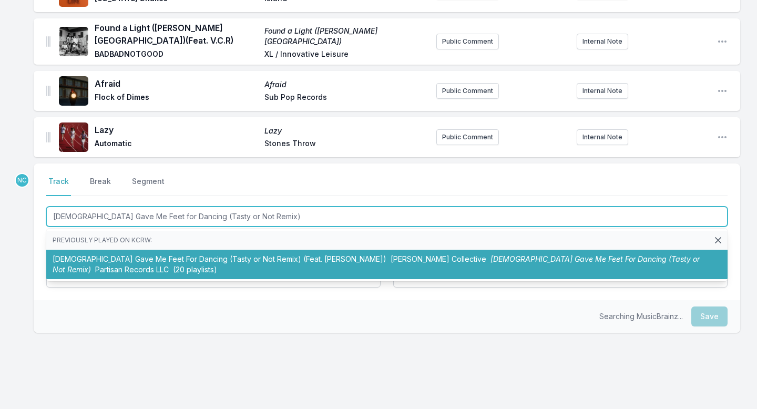
click at [144, 252] on li "[DEMOGRAPHIC_DATA] Gave Me Feet For Dancing (Tasty or Not Remix) (Feat. [PERSON…" at bounding box center [386, 264] width 681 height 29
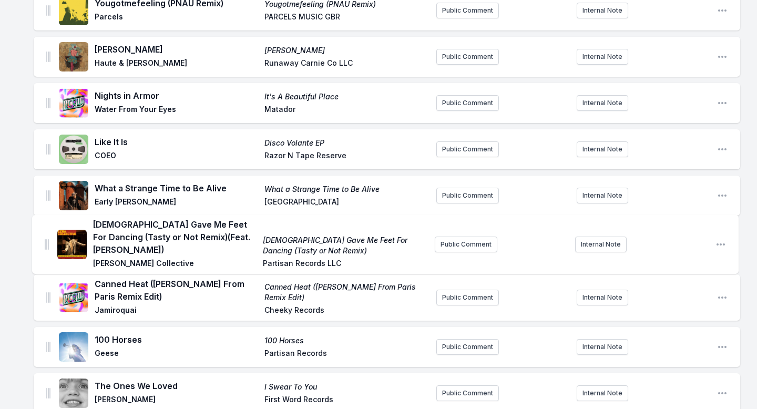
scroll to position [852, 0]
drag, startPoint x: 47, startPoint y: 277, endPoint x: 44, endPoint y: 223, distance: 54.2
click at [44, 223] on ul "9am (Feat. [GEOGRAPHIC_DATA]) Mydnight Myd [PERSON_NAME] / Because Public Comme…" at bounding box center [387, 14] width 707 height 1460
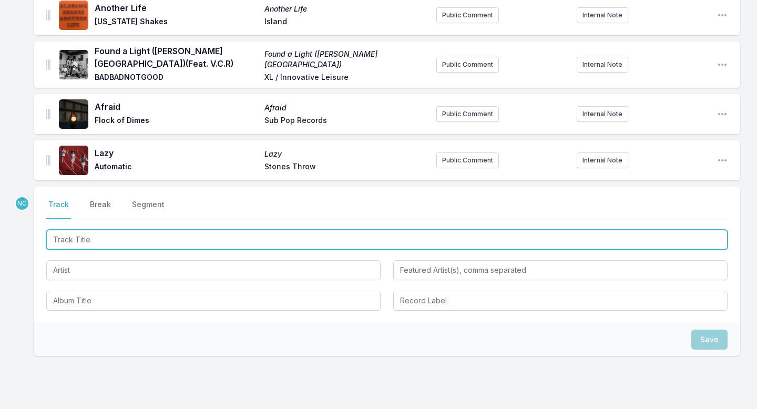
scroll to position [1458, 0]
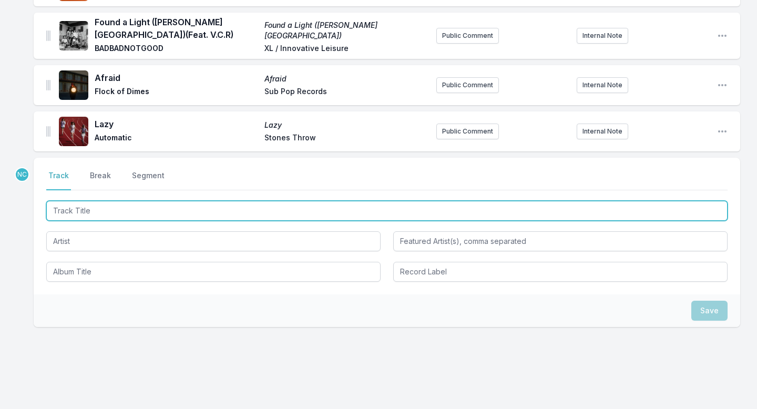
click at [335, 201] on input "Track Title" at bounding box center [386, 211] width 681 height 20
type input "Run River Run"
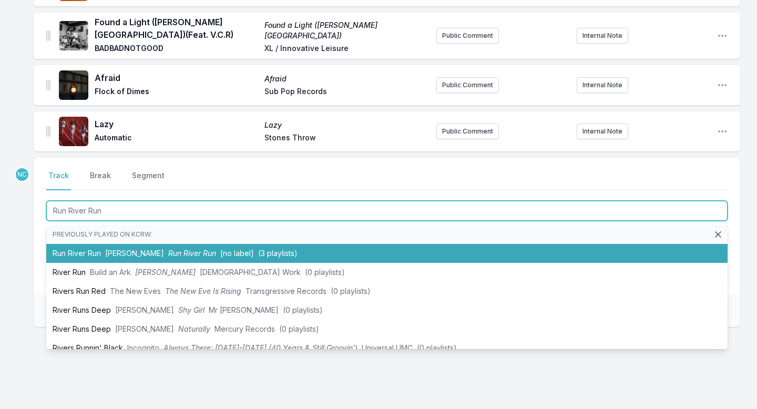
click at [319, 244] on li "Run River Run [PERSON_NAME] Run River Run [no label] (3 playlists)" at bounding box center [386, 253] width 681 height 19
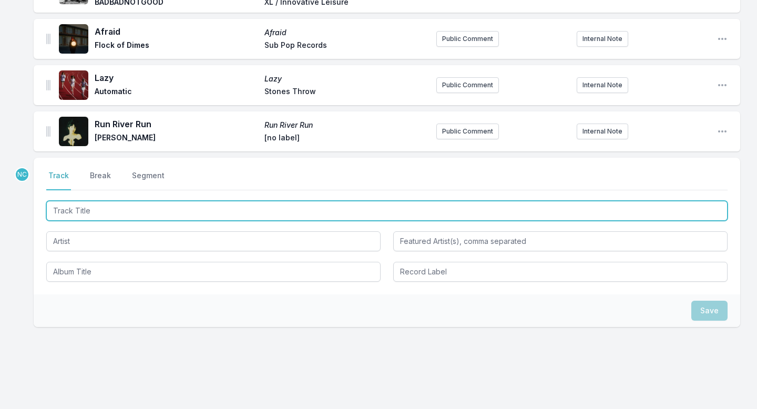
paste input "1 Player Game"
type input "1 Player Game"
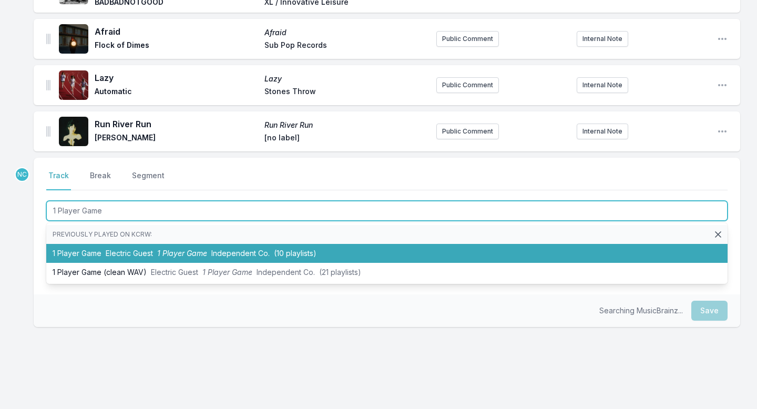
click at [303, 249] on span "(10 playlists)" at bounding box center [295, 253] width 43 height 9
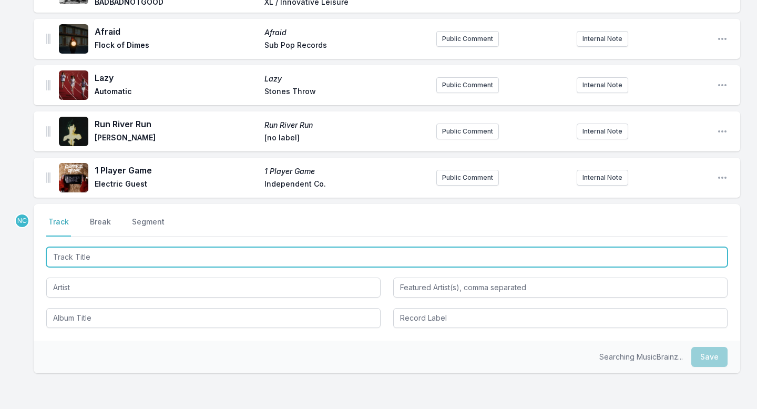
scroll to position [1550, 0]
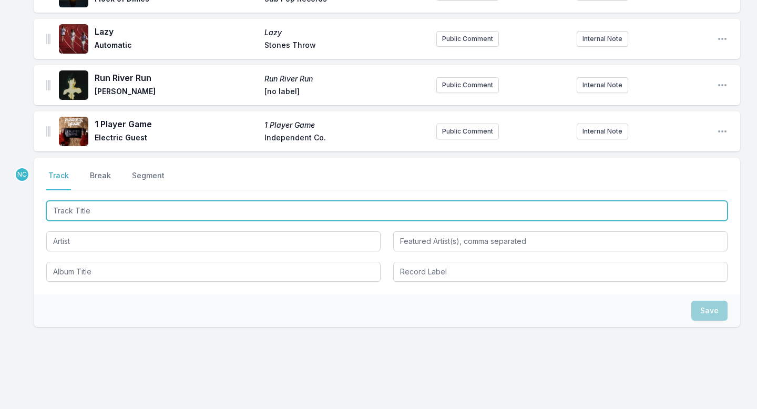
paste input "Primos"
type input "Primos"
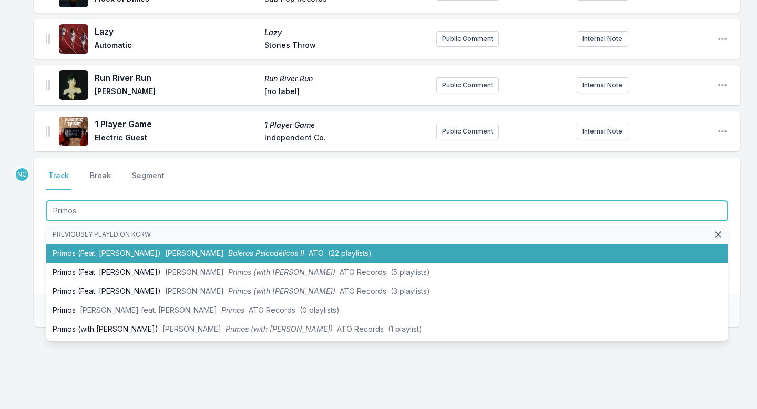
click at [324, 249] on span "ATO" at bounding box center [316, 253] width 15 height 9
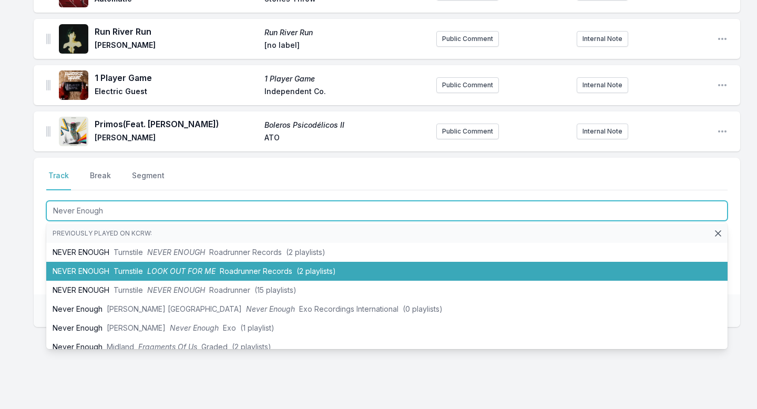
scroll to position [0, 0]
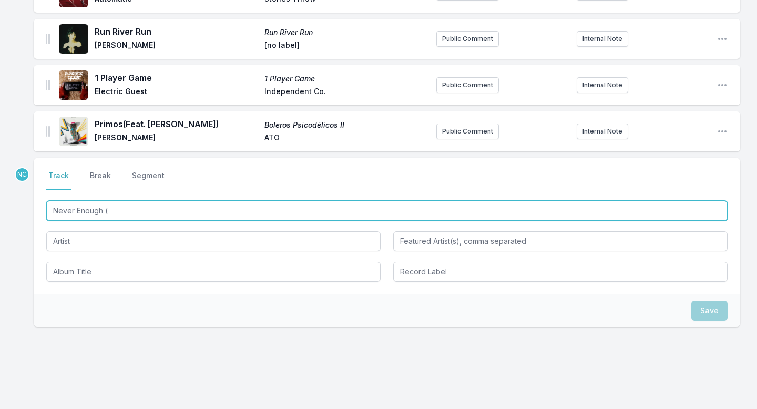
click at [312, 201] on input "Never Enough (" at bounding box center [386, 211] width 681 height 20
paste input "MXGPU Remix)"
type input "Never Enough (MXGPU Remix)"
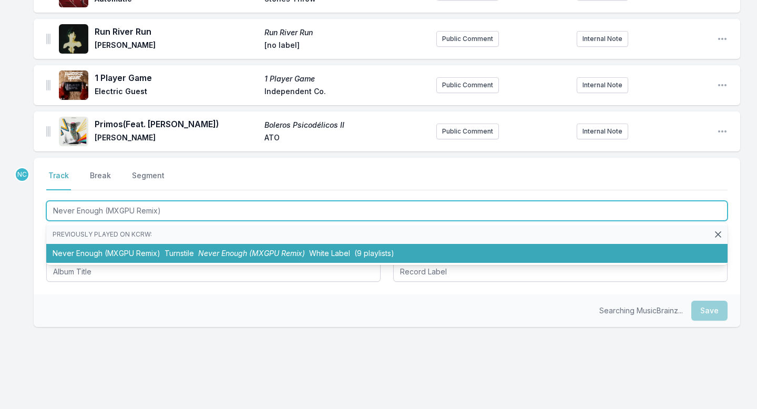
click at [220, 249] on span "Never Enough (MXGPU Remix)" at bounding box center [251, 253] width 107 height 9
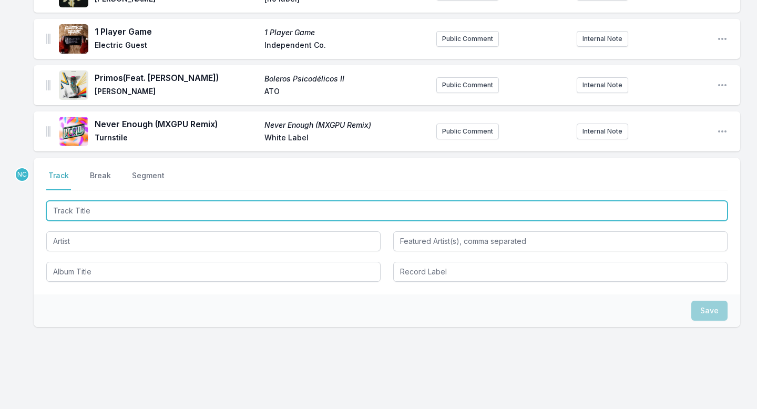
paste input "Set Free"
type input "Set Free"
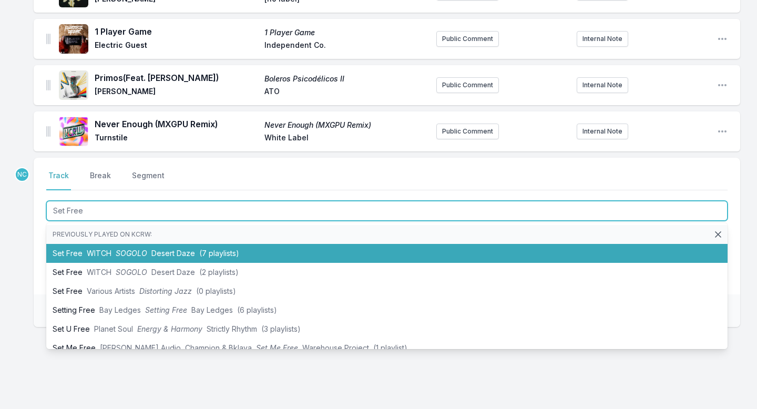
click at [99, 249] on span "WITCH" at bounding box center [99, 253] width 25 height 9
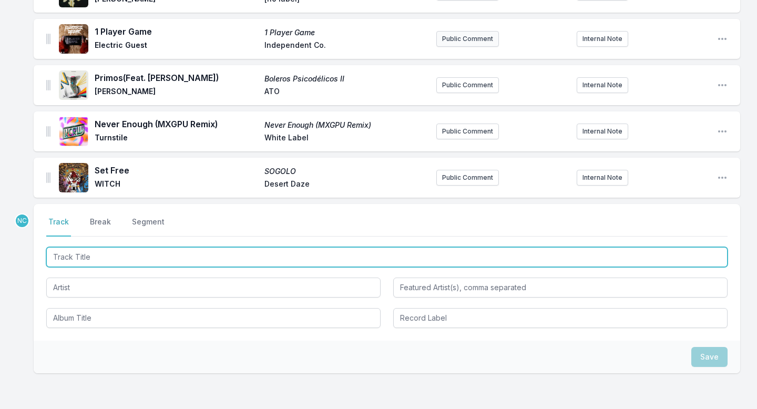
scroll to position [1689, 0]
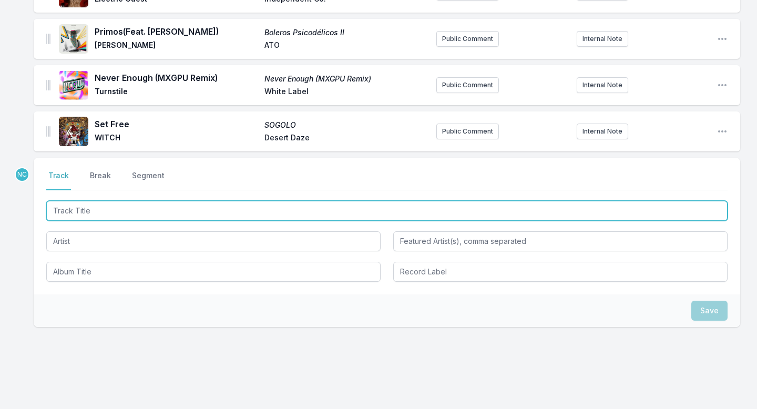
paste input "Paradise"
type input "Paradise"
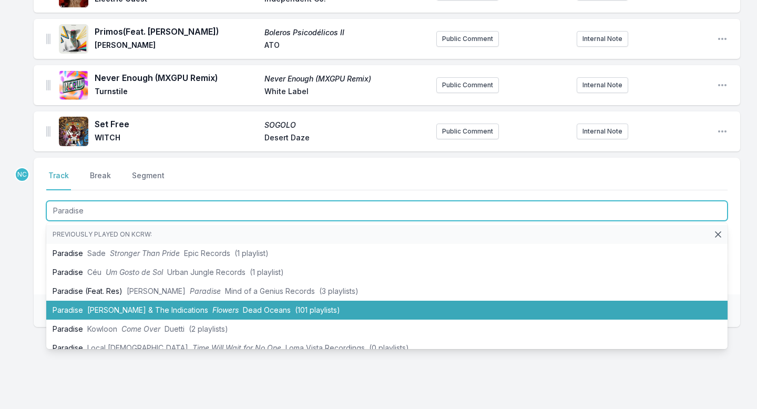
click at [211, 301] on li "Paradise [PERSON_NAME] & The Indications Flowers Dead Oceans (101 playlists)" at bounding box center [386, 310] width 681 height 19
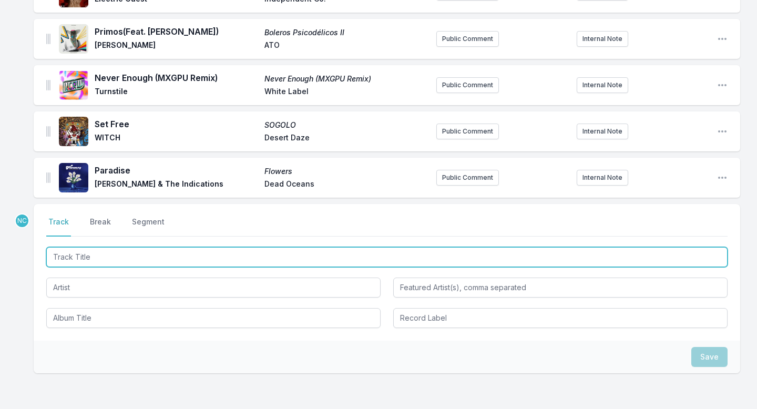
scroll to position [1735, 0]
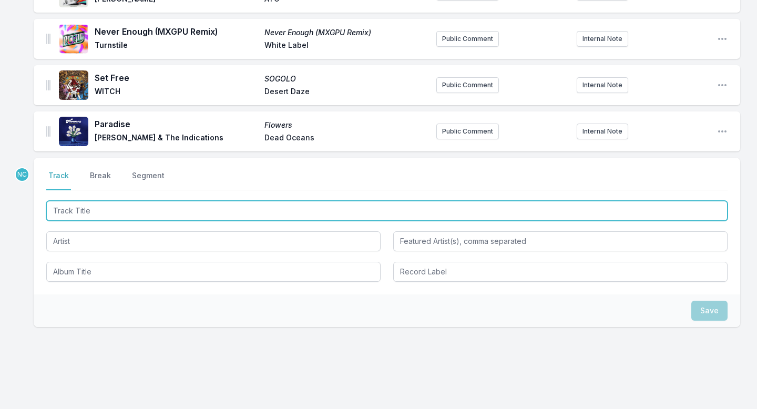
click at [266, 201] on input "Track Title" at bounding box center [386, 211] width 681 height 20
paste input "Wish I Didn't Love You"
type input "Wish I Didn't Love You"
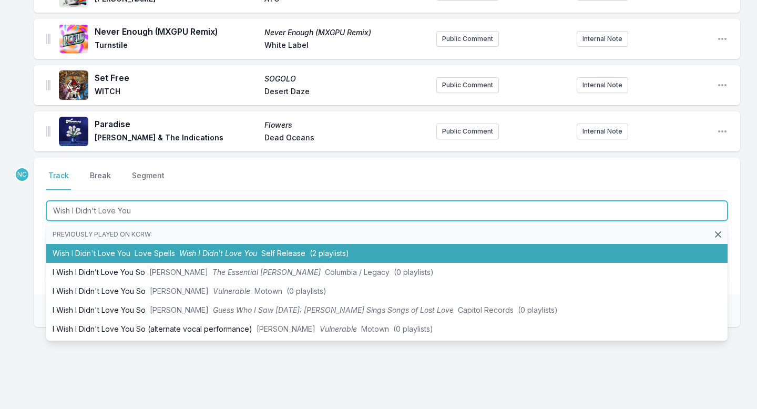
click at [249, 249] on span "Wish I Didn't Love You" at bounding box center [218, 253] width 78 height 9
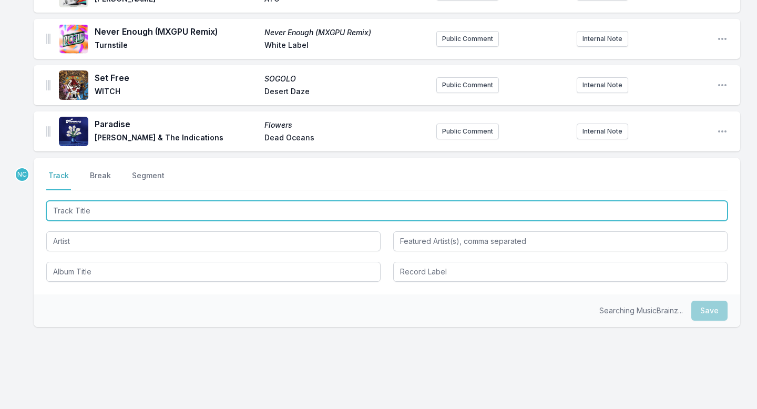
scroll to position [1781, 0]
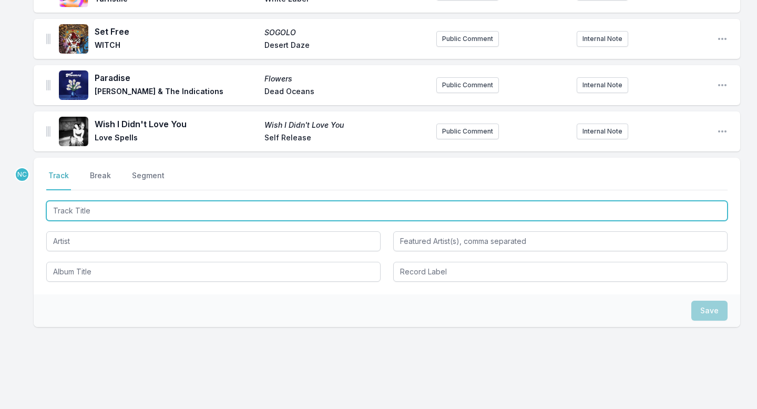
click at [341, 201] on input "Track Title" at bounding box center [386, 211] width 681 height 20
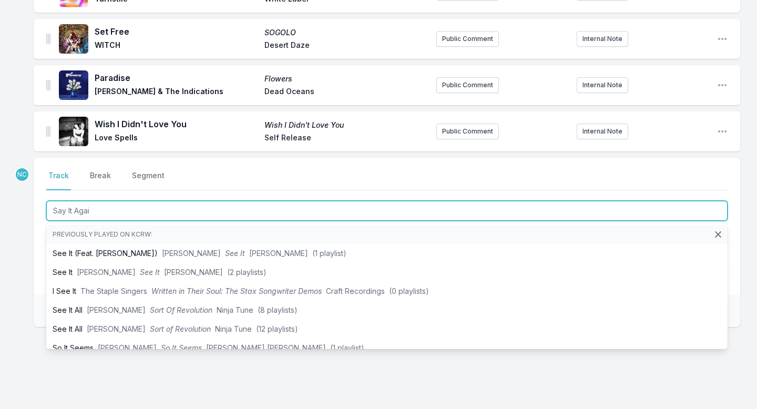
type input "Say It Again"
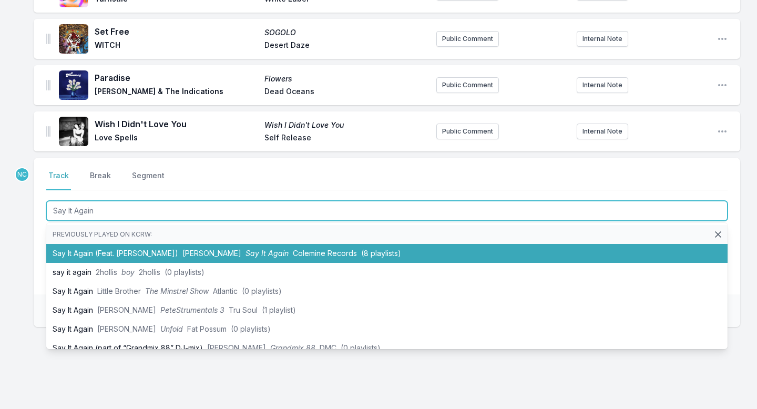
click at [342, 244] on li "Say It Again (Feat. [PERSON_NAME]) [PERSON_NAME] Say It Again Colemine Records …" at bounding box center [386, 253] width 681 height 19
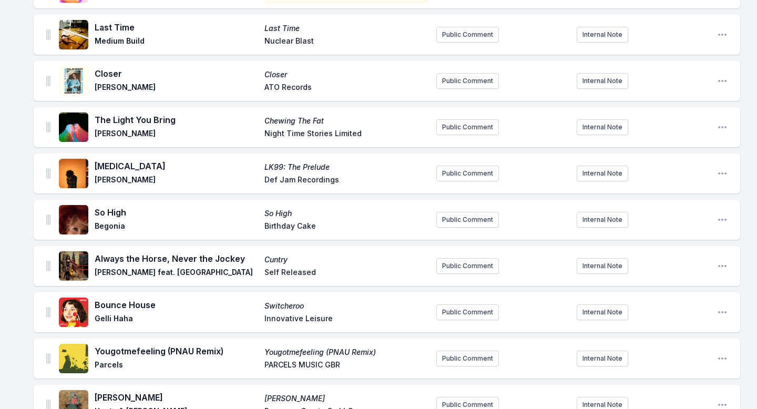
scroll to position [0, 0]
